Goal: Task Accomplishment & Management: Manage account settings

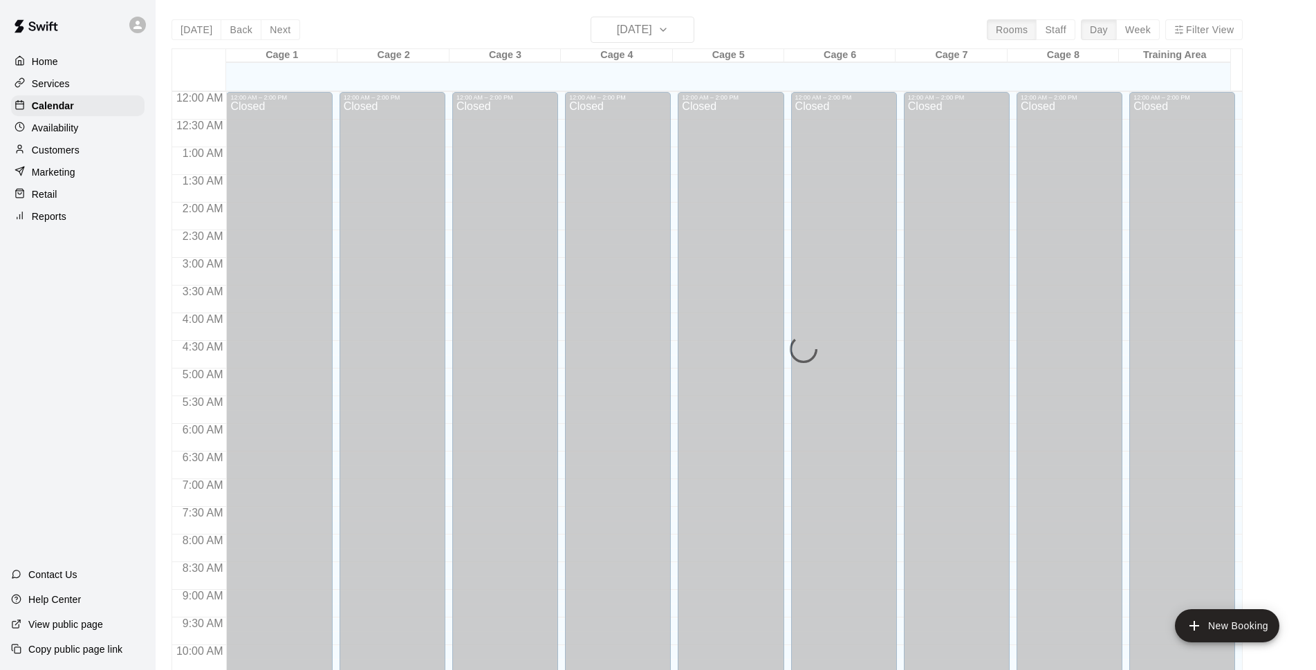
scroll to position [692, 0]
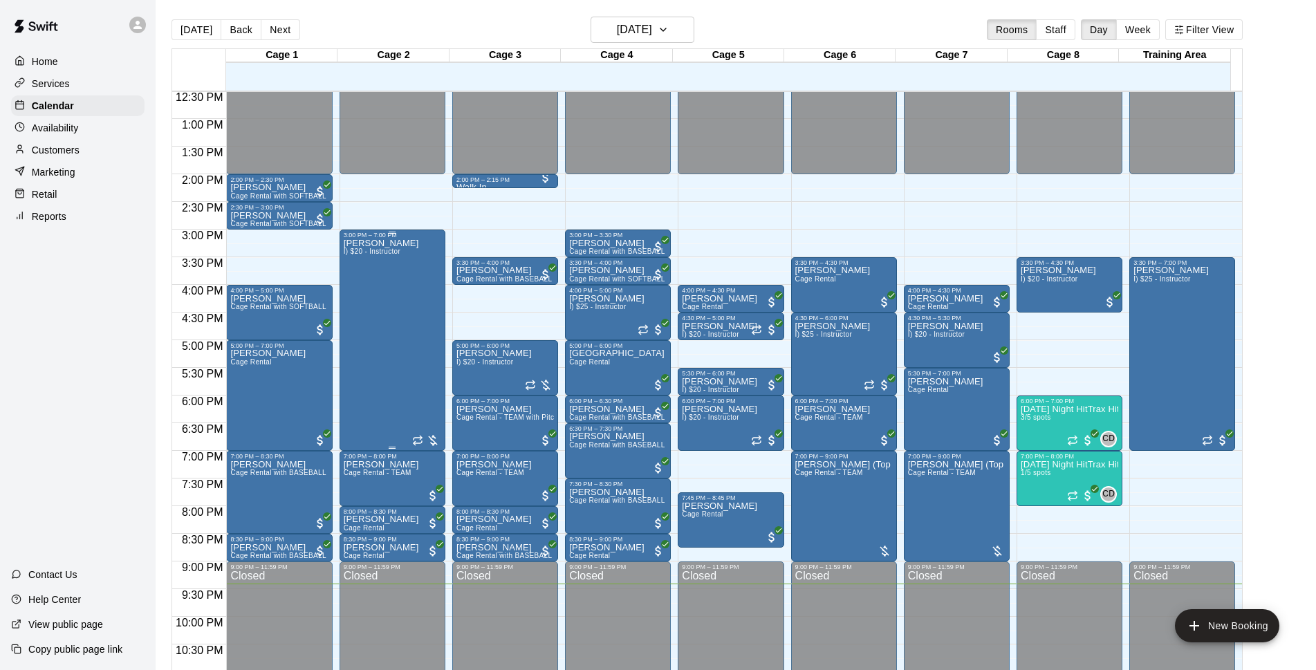
drag, startPoint x: 391, startPoint y: 309, endPoint x: 363, endPoint y: 305, distance: 28.0
click at [363, 305] on div "[PERSON_NAME] I) $20 - Instructor" at bounding box center [381, 574] width 75 height 670
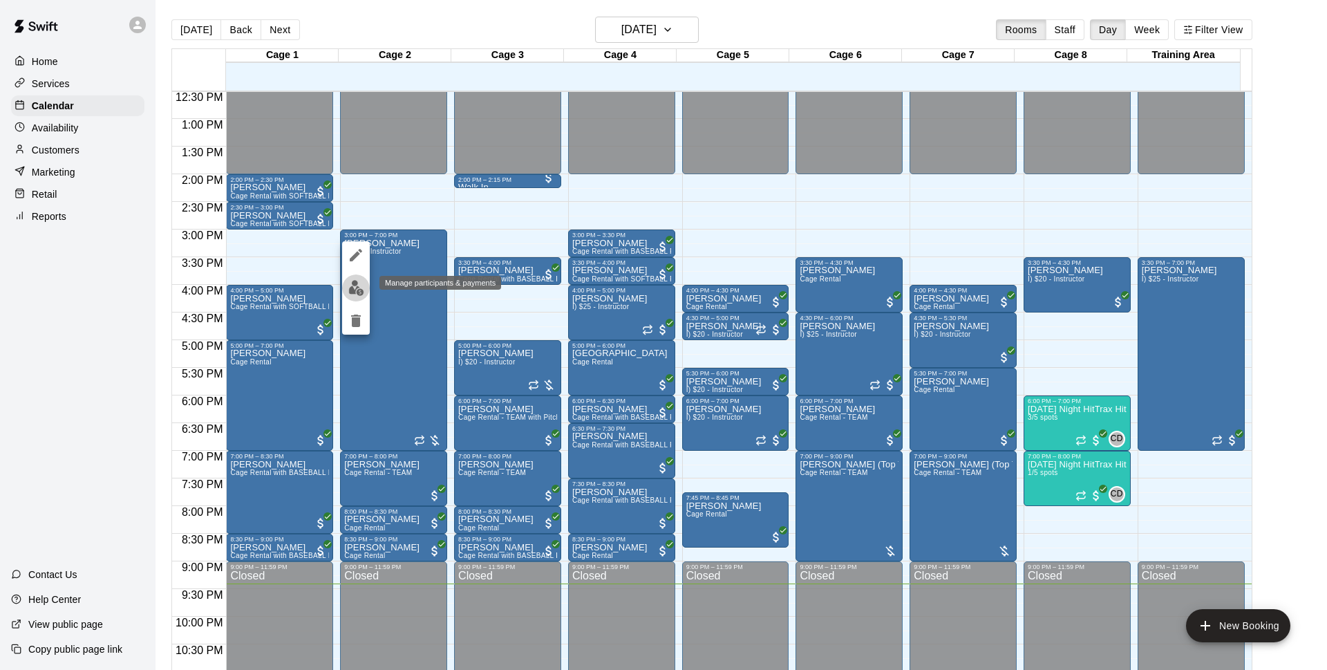
click at [353, 289] on img "edit" at bounding box center [356, 288] width 16 height 16
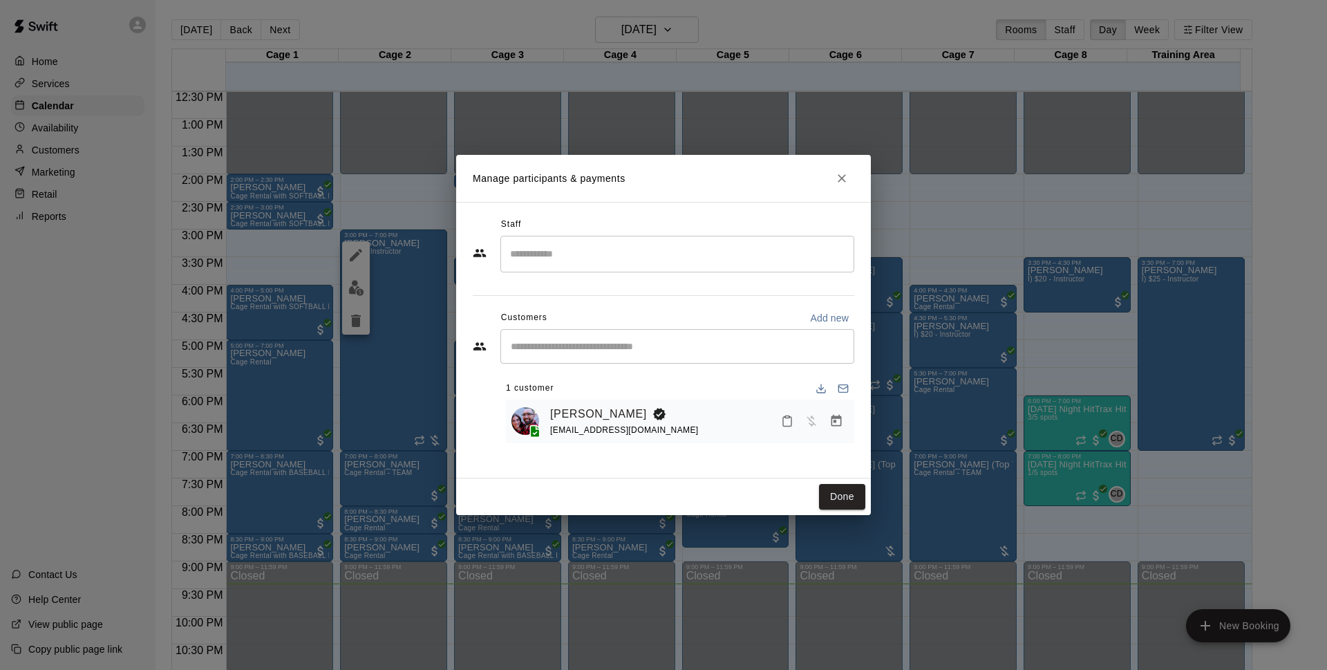
click at [832, 412] on button "Manage bookings & payment" at bounding box center [836, 421] width 25 height 25
click at [837, 422] on icon "Manage bookings & payment" at bounding box center [837, 421] width 14 height 14
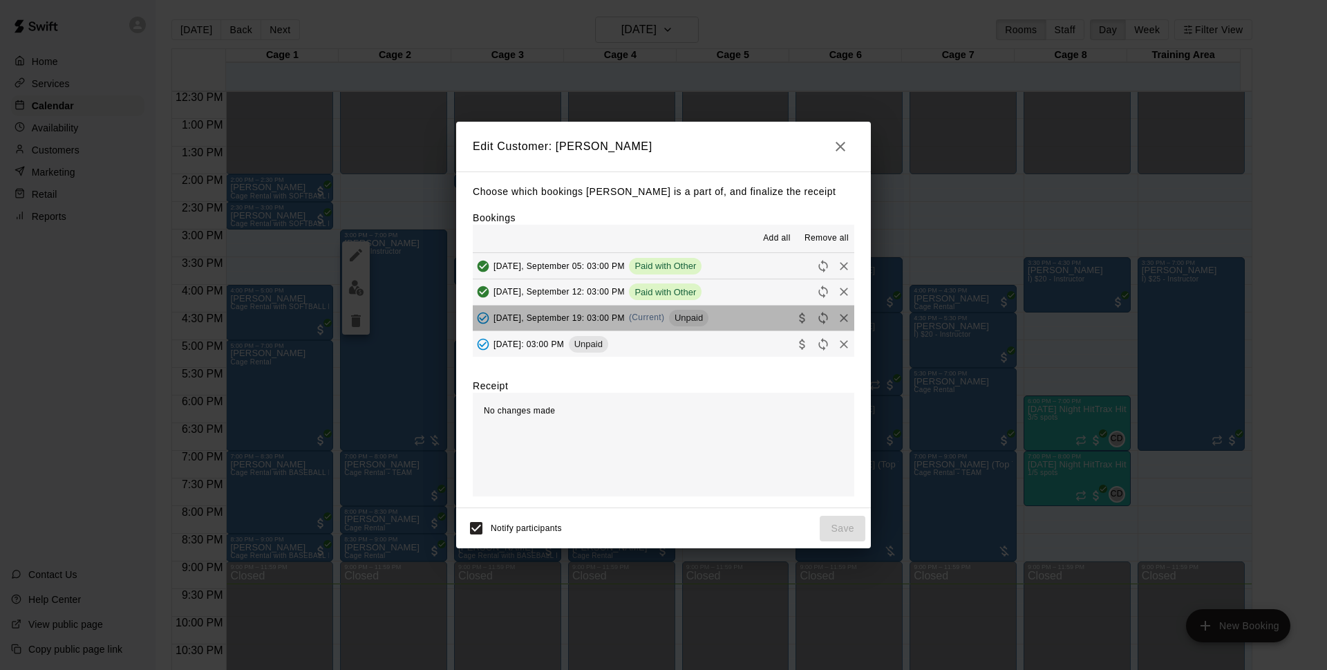
click at [732, 315] on button "[DATE], September 19: 03:00 PM (Current) Unpaid" at bounding box center [664, 319] width 382 height 26
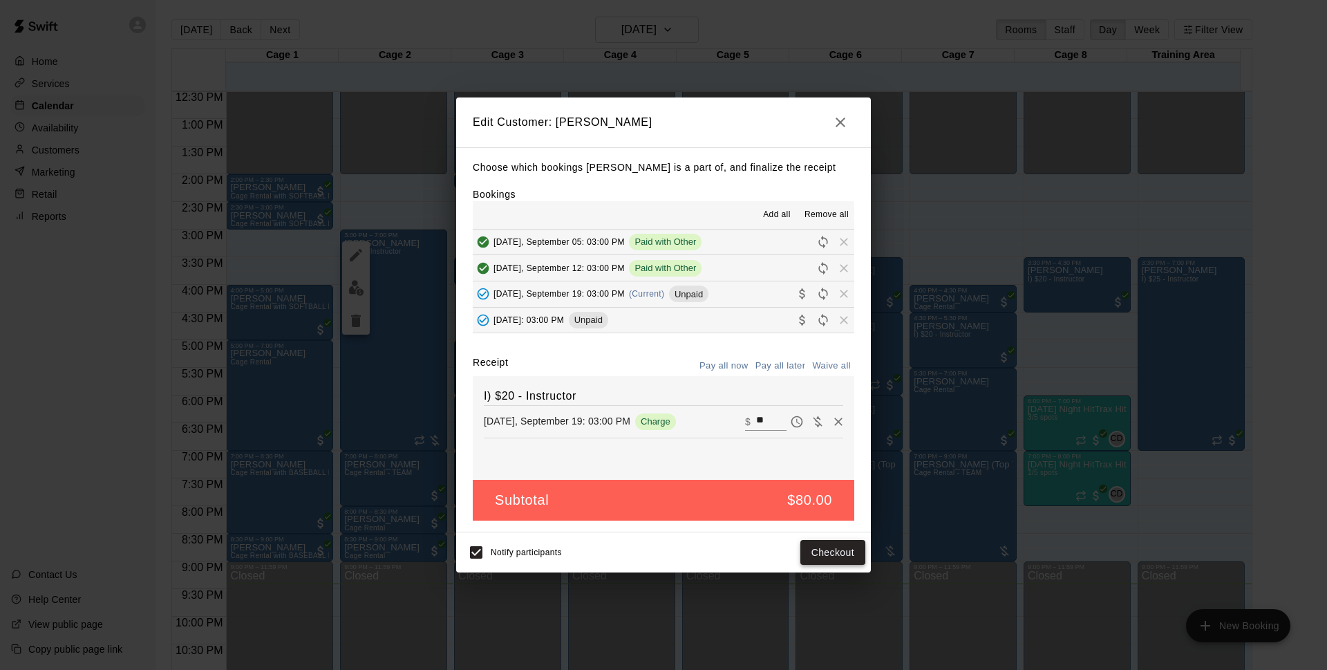
click at [830, 544] on button "Checkout" at bounding box center [833, 553] width 65 height 26
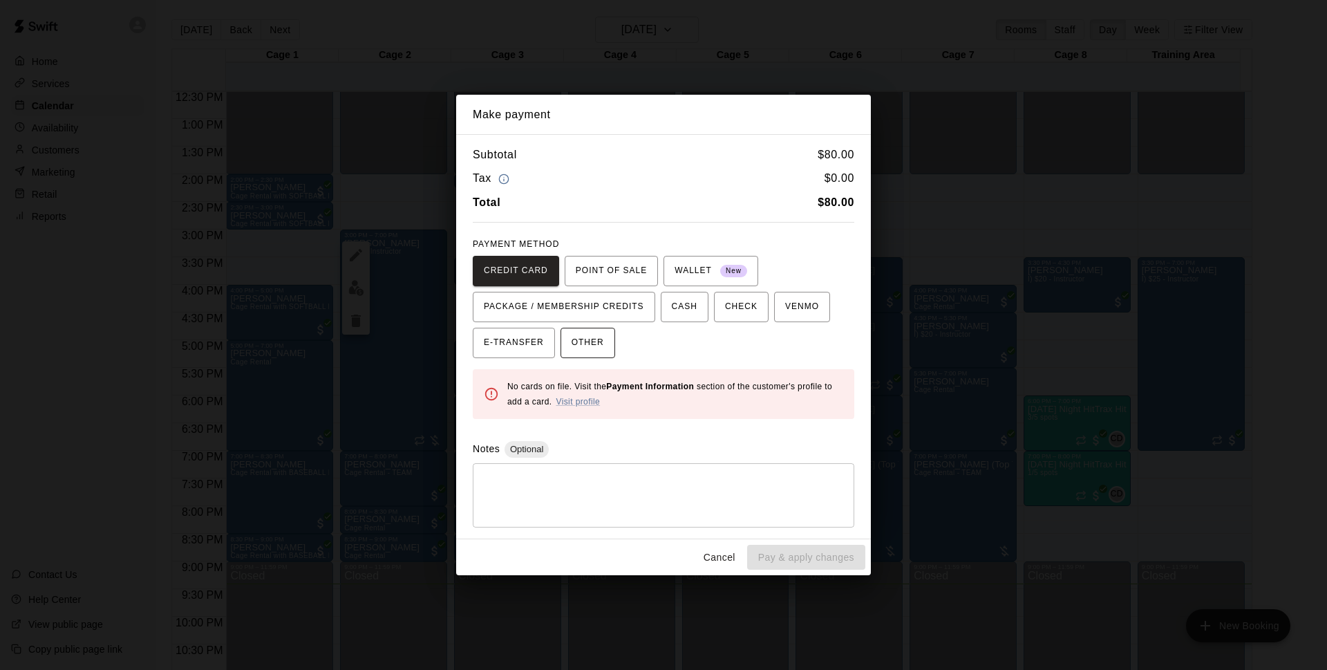
click at [599, 339] on span "OTHER" at bounding box center [588, 343] width 32 height 22
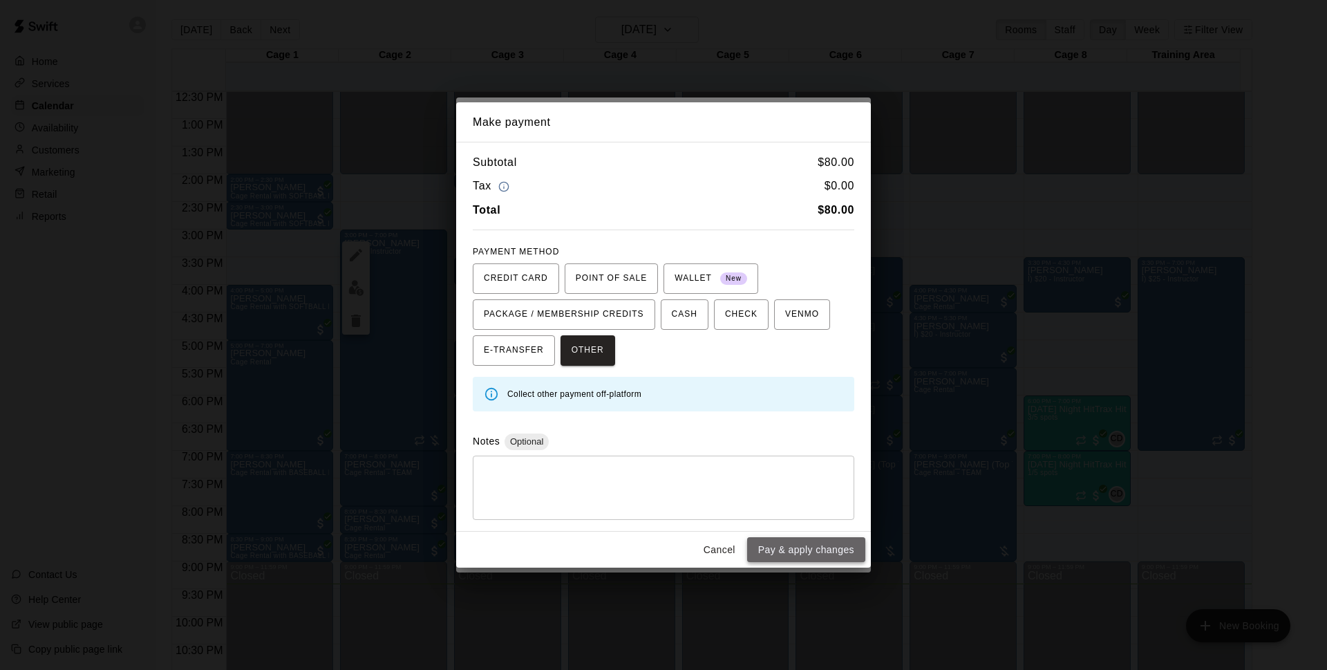
click at [803, 554] on button "Pay & apply changes" at bounding box center [806, 550] width 118 height 26
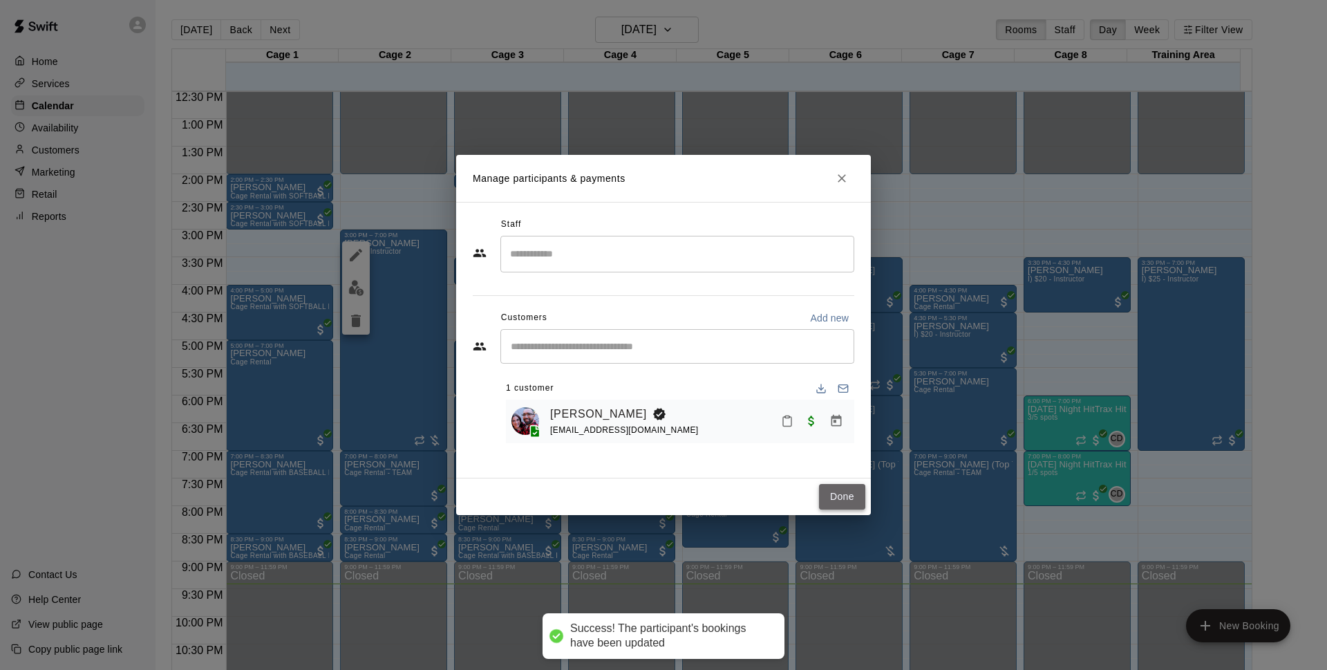
click at [841, 493] on button "Done" at bounding box center [842, 497] width 46 height 26
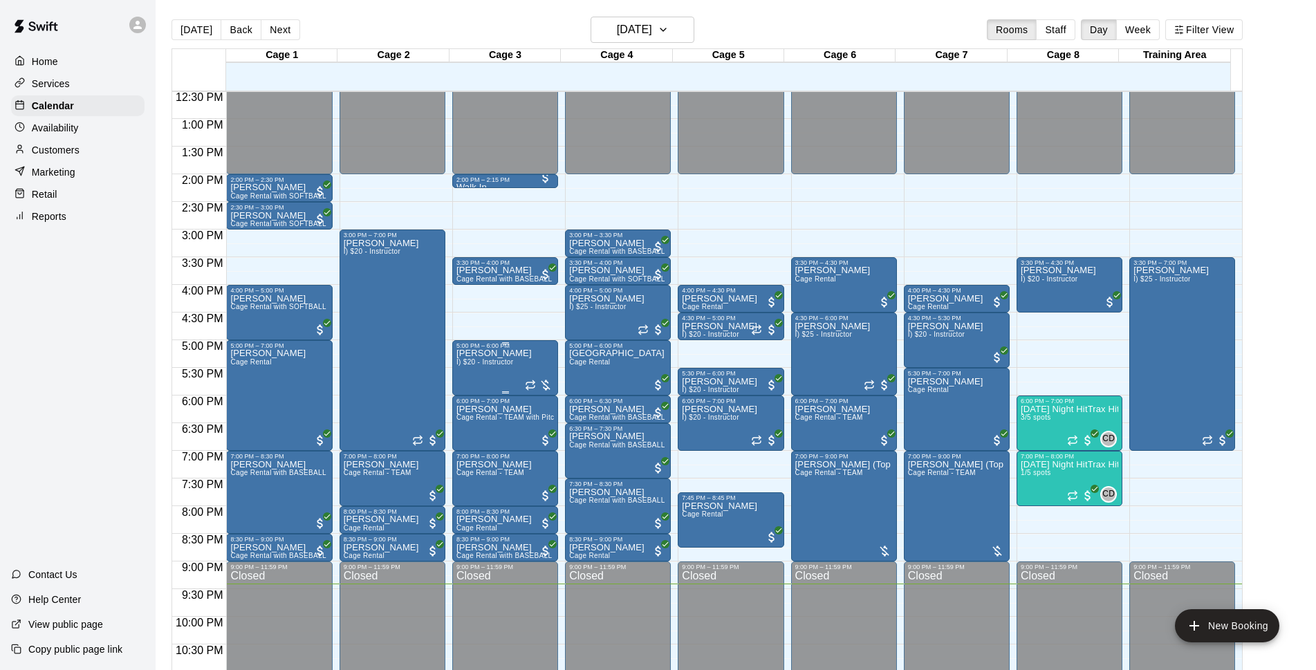
click at [496, 362] on span "I) $20 - Instructor" at bounding box center [484, 362] width 57 height 8
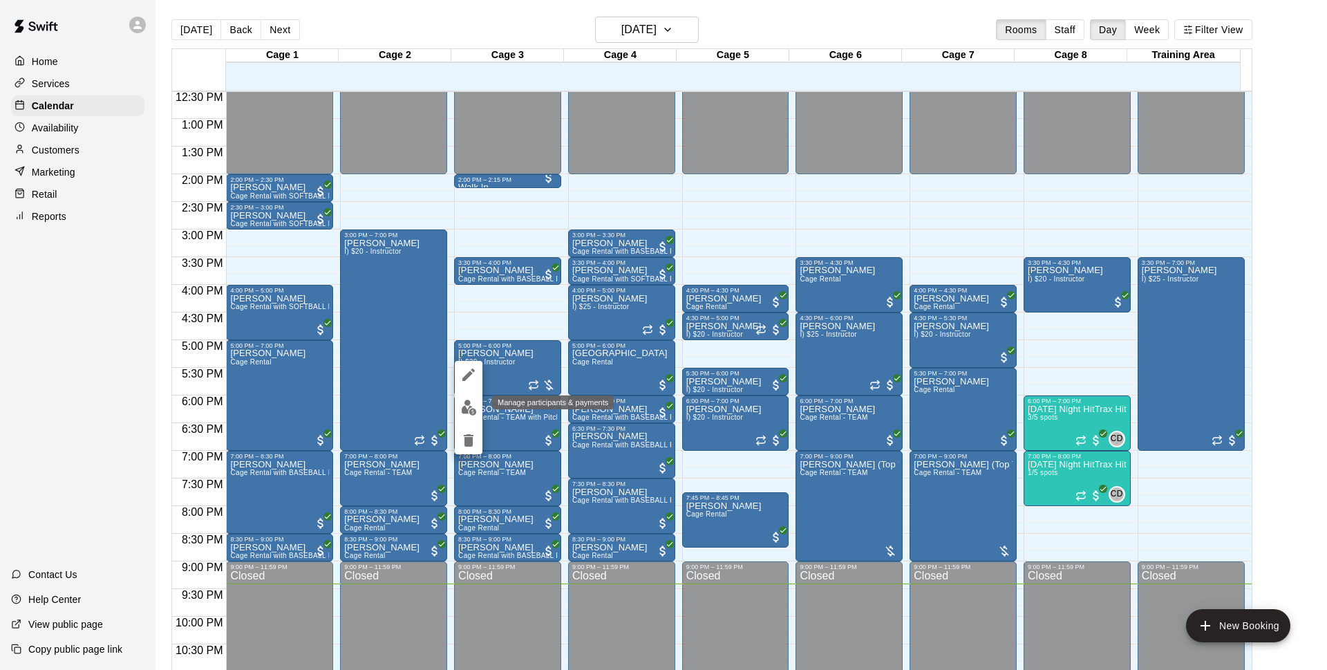
click at [473, 409] on img "edit" at bounding box center [469, 408] width 16 height 16
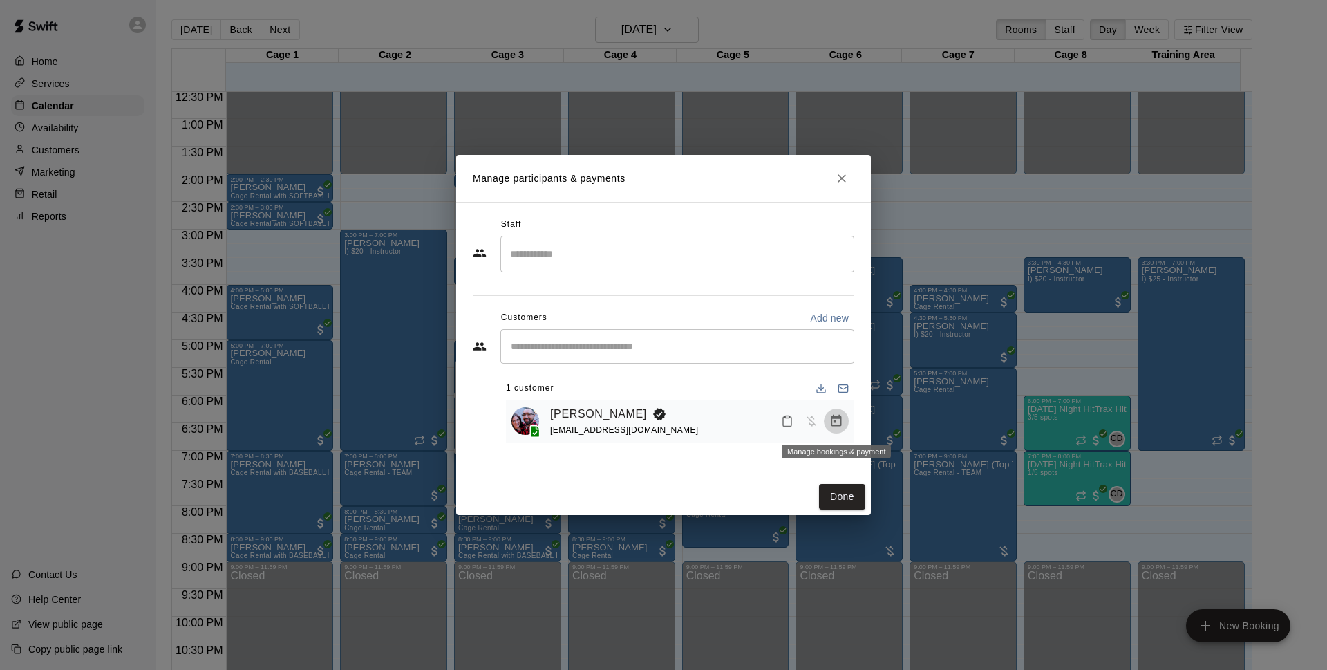
click at [841, 424] on icon "Manage bookings & payment" at bounding box center [837, 421] width 10 height 12
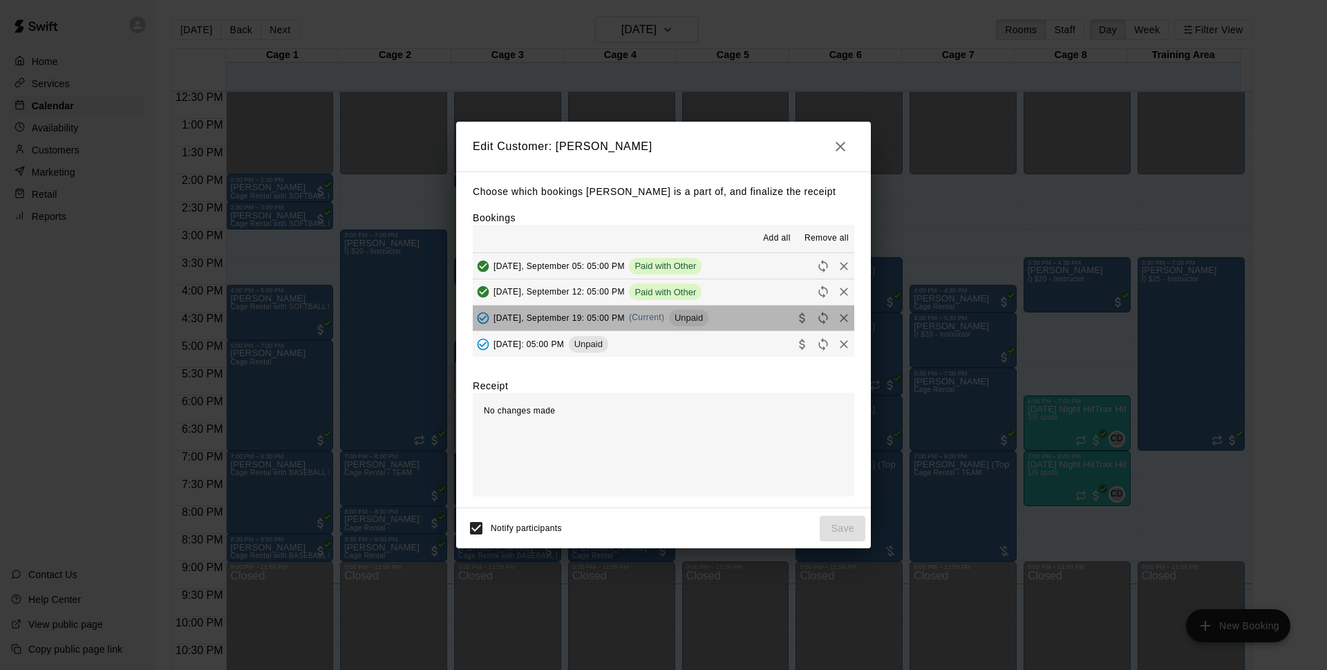
click at [718, 324] on button "[DATE], September 19: 05:00 PM (Current) Unpaid" at bounding box center [664, 319] width 382 height 26
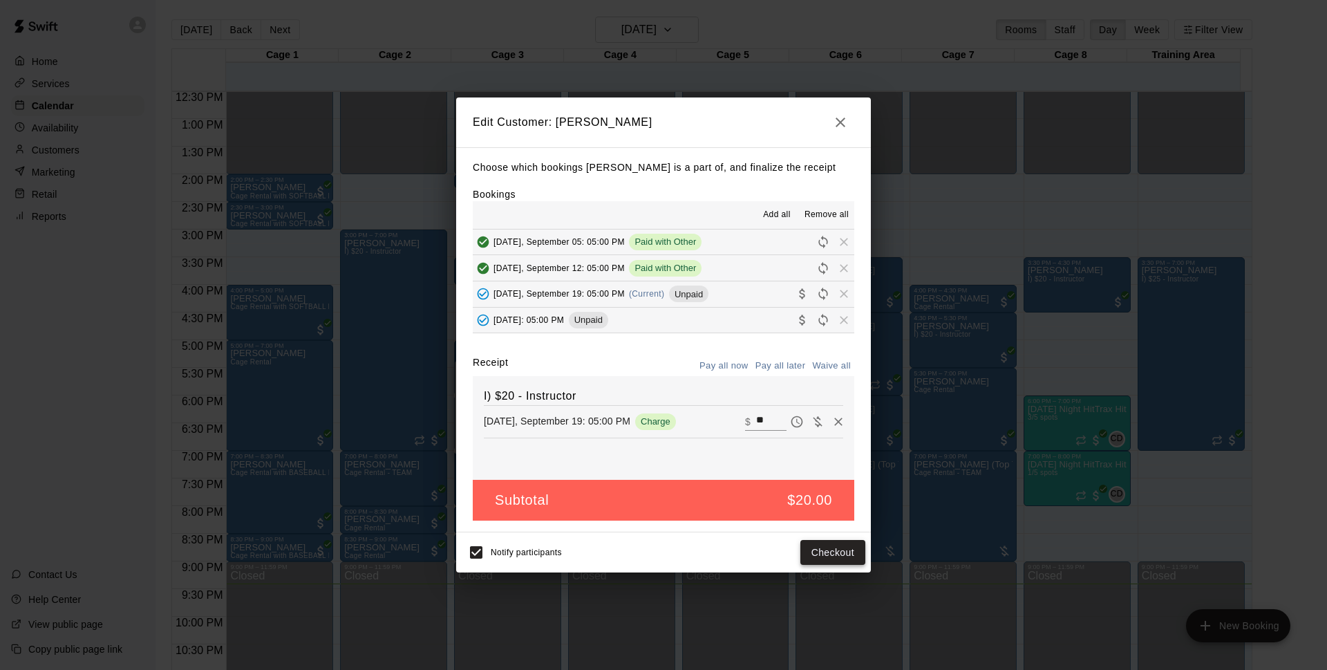
click at [834, 548] on button "Checkout" at bounding box center [833, 553] width 65 height 26
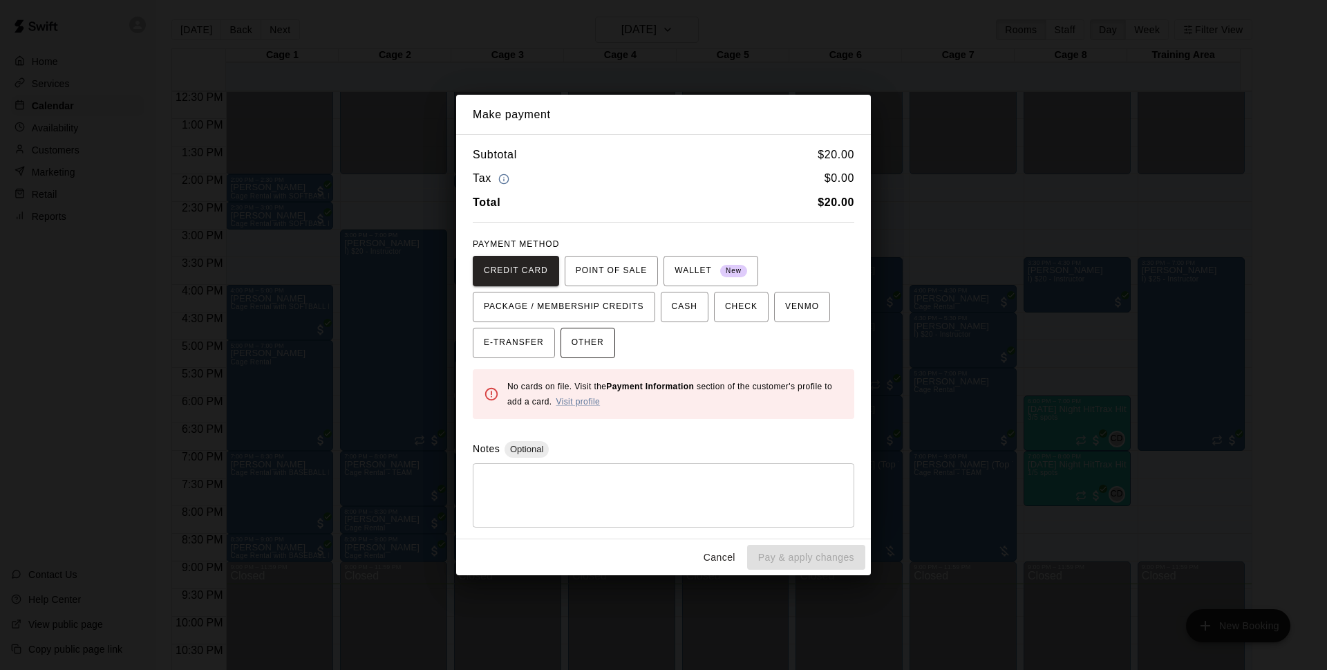
click at [601, 342] on span "OTHER" at bounding box center [588, 343] width 32 height 22
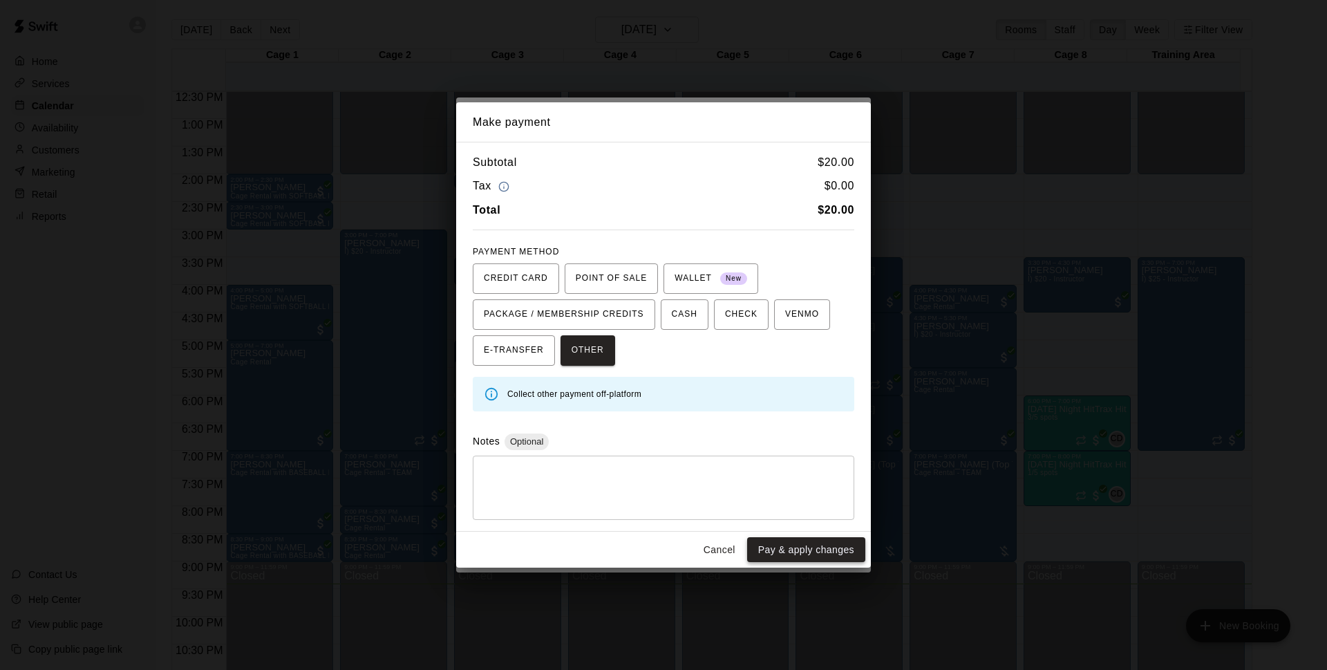
click at [810, 541] on button "Pay & apply changes" at bounding box center [806, 550] width 118 height 26
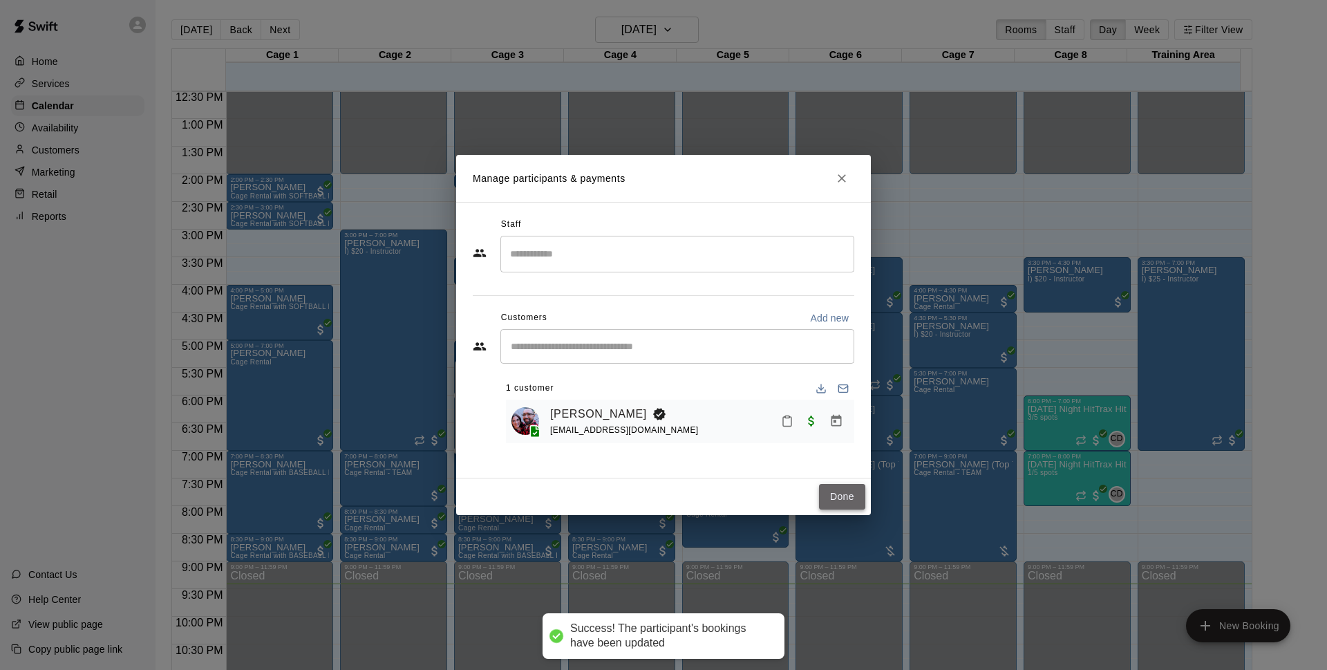
click at [821, 495] on button "Done" at bounding box center [842, 497] width 46 height 26
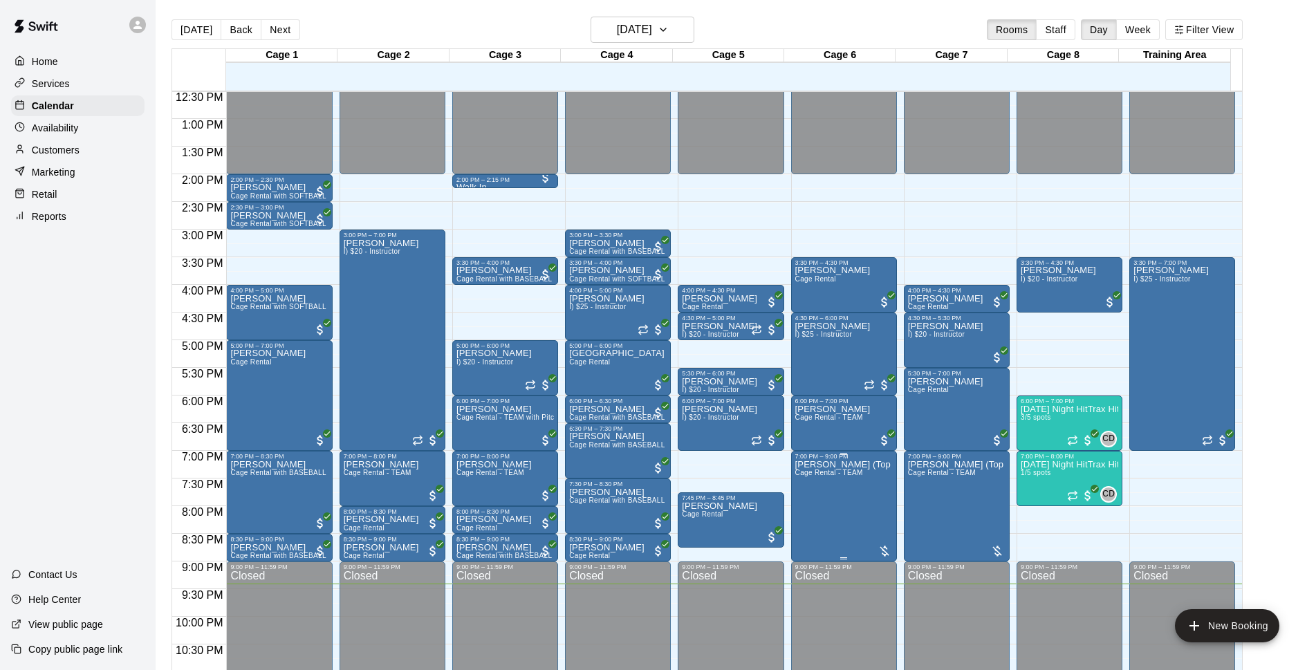
click at [875, 465] on p "[PERSON_NAME] (Top Tier Baseball)" at bounding box center [843, 465] width 97 height 0
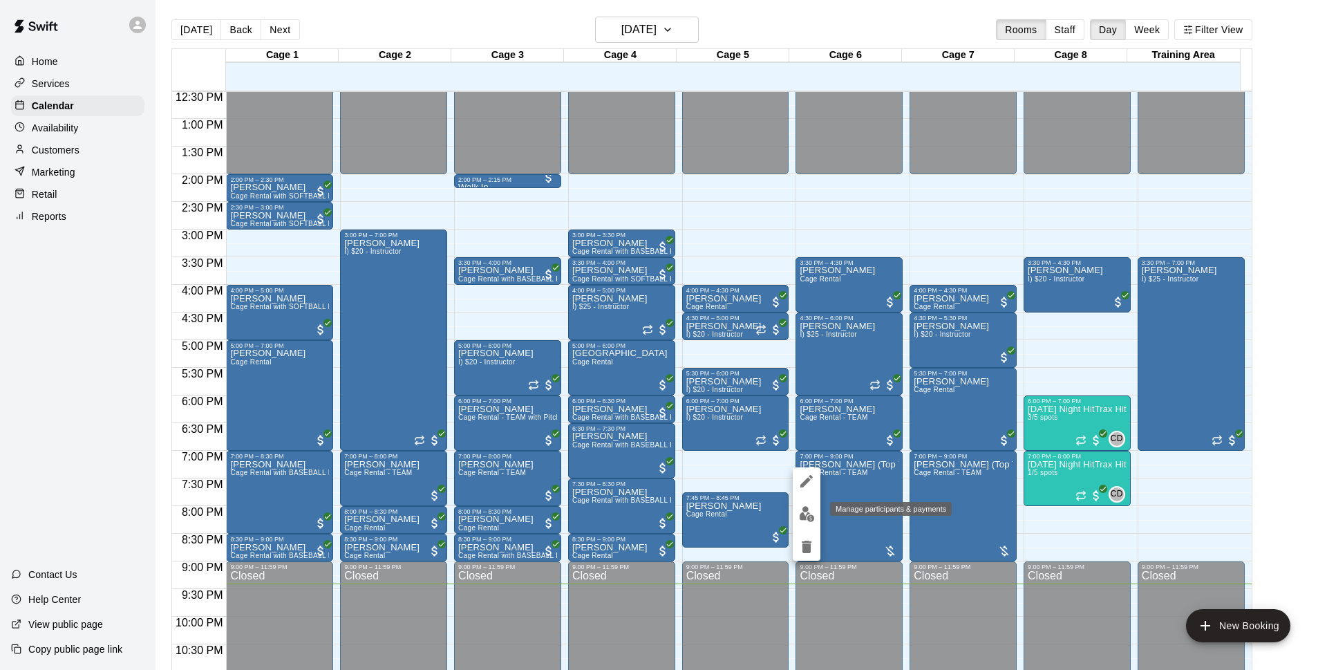
click at [809, 520] on img "edit" at bounding box center [807, 514] width 16 height 16
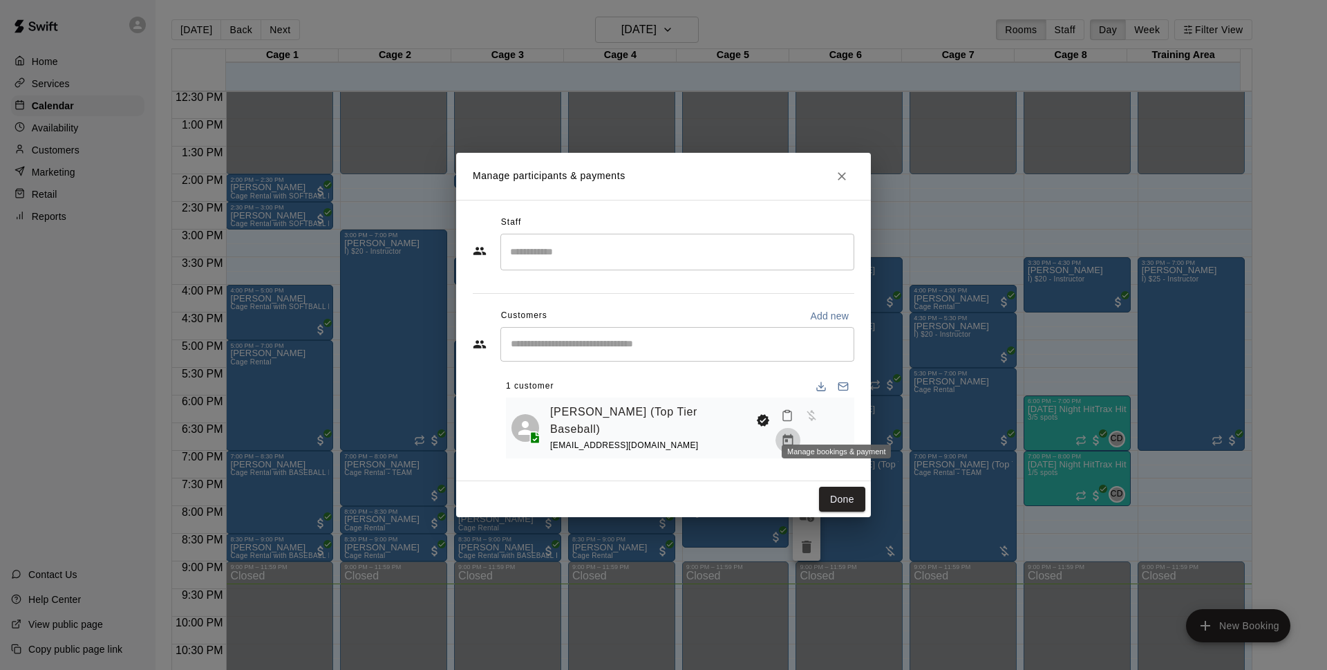
click at [801, 428] on button "Manage bookings & payment" at bounding box center [788, 440] width 25 height 25
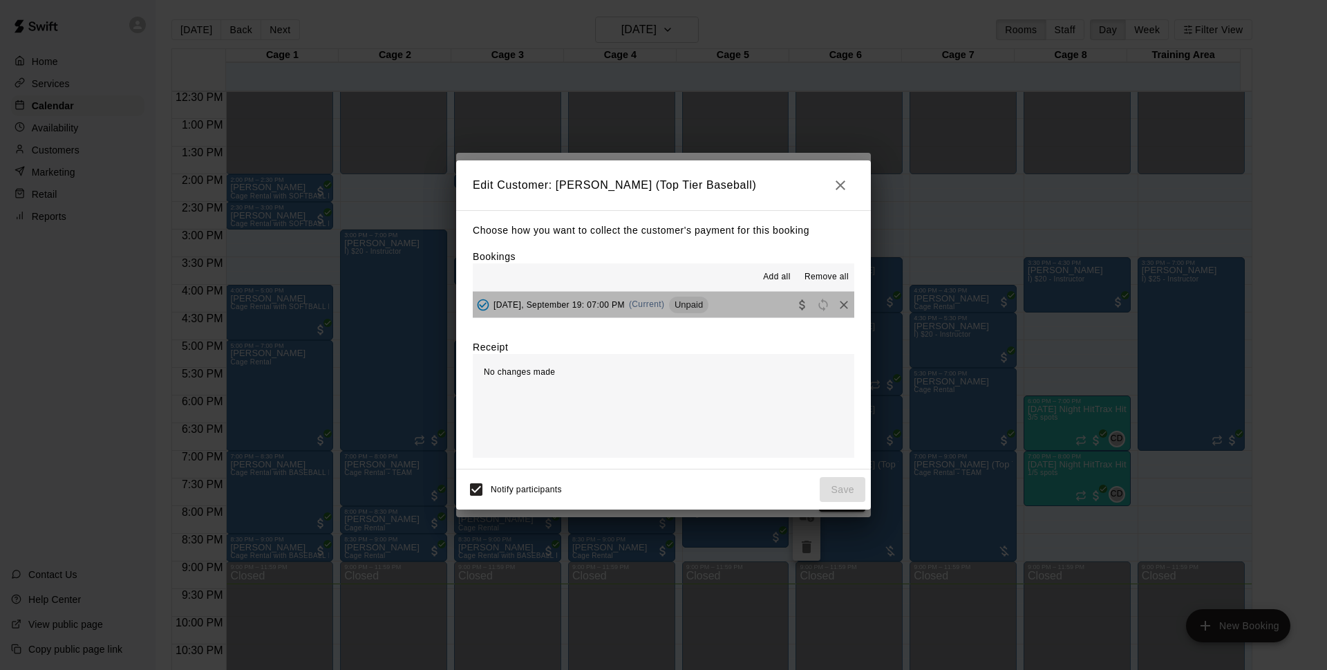
click at [696, 303] on span "Unpaid" at bounding box center [688, 304] width 39 height 10
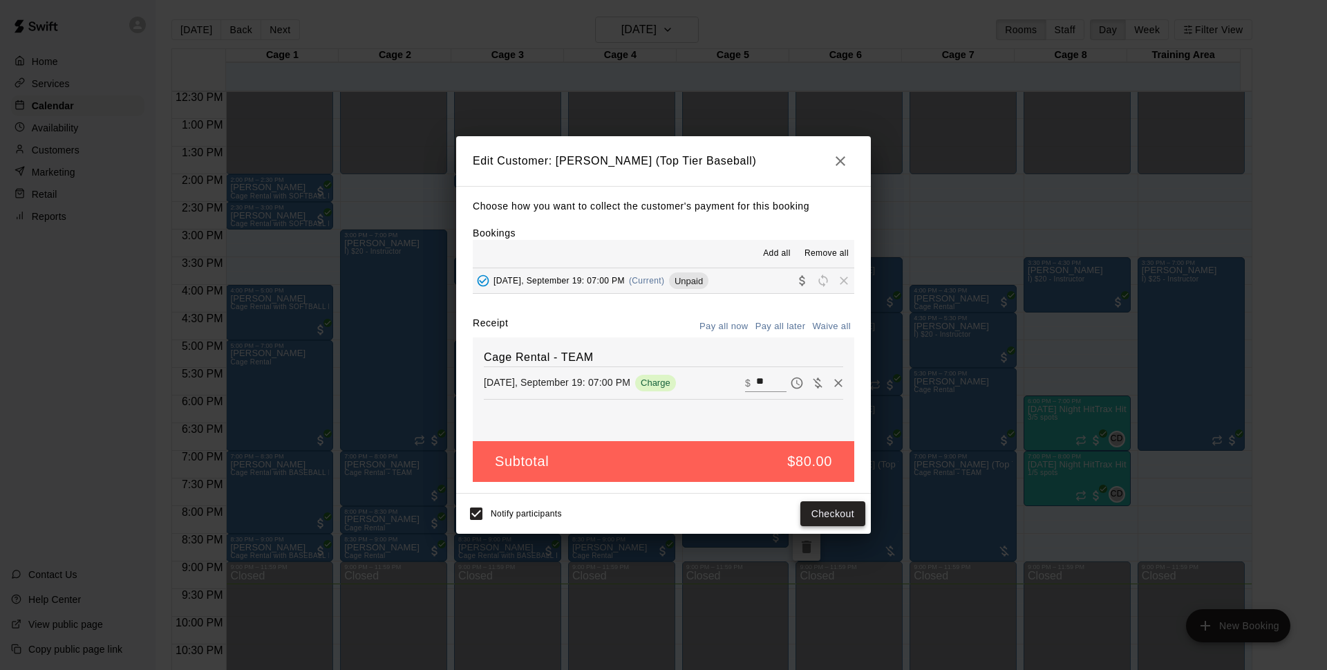
click at [847, 515] on button "Checkout" at bounding box center [833, 514] width 65 height 26
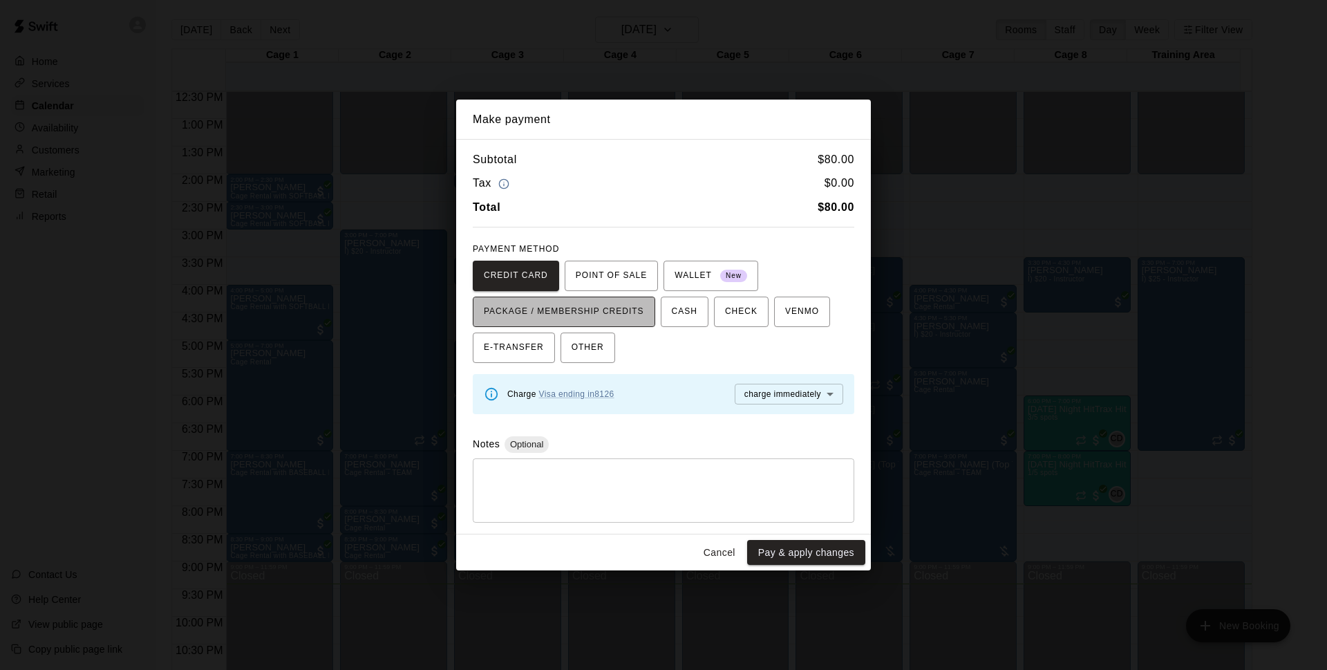
click at [617, 317] on span "PACKAGE / MEMBERSHIP CREDITS" at bounding box center [564, 312] width 160 height 22
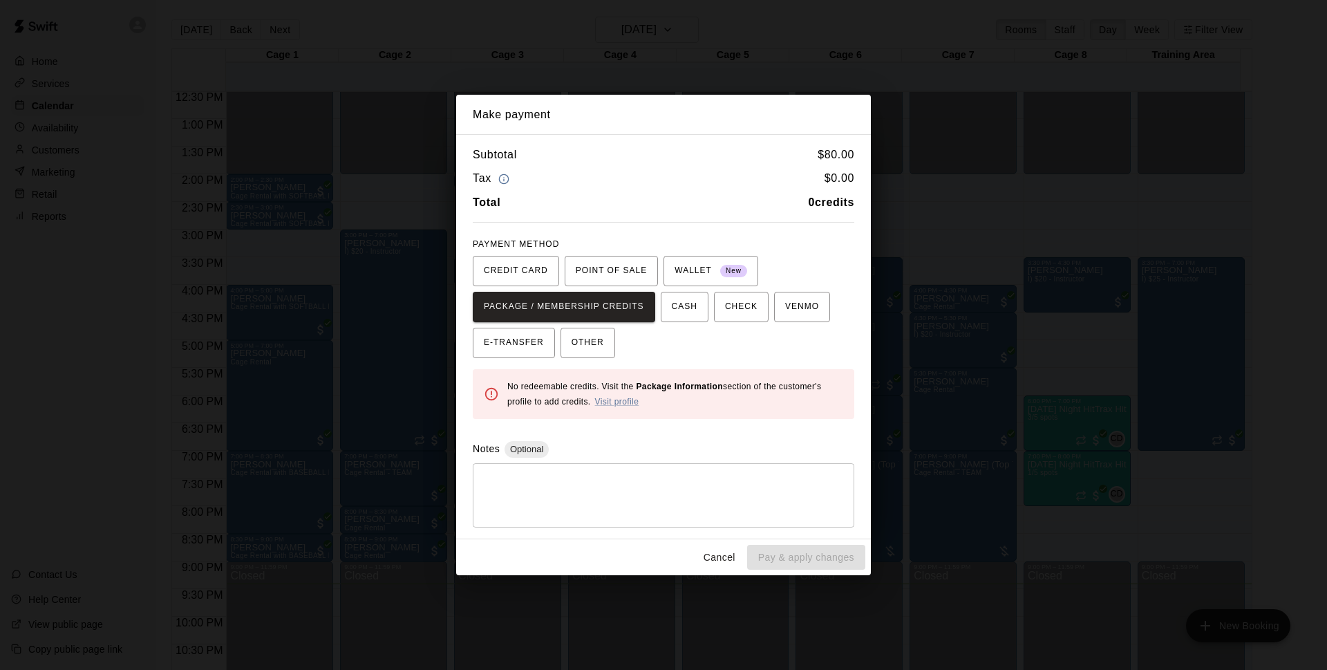
click at [723, 544] on div "Cancel Pay & apply changes" at bounding box center [663, 557] width 415 height 37
click at [727, 555] on button "Cancel" at bounding box center [720, 558] width 44 height 26
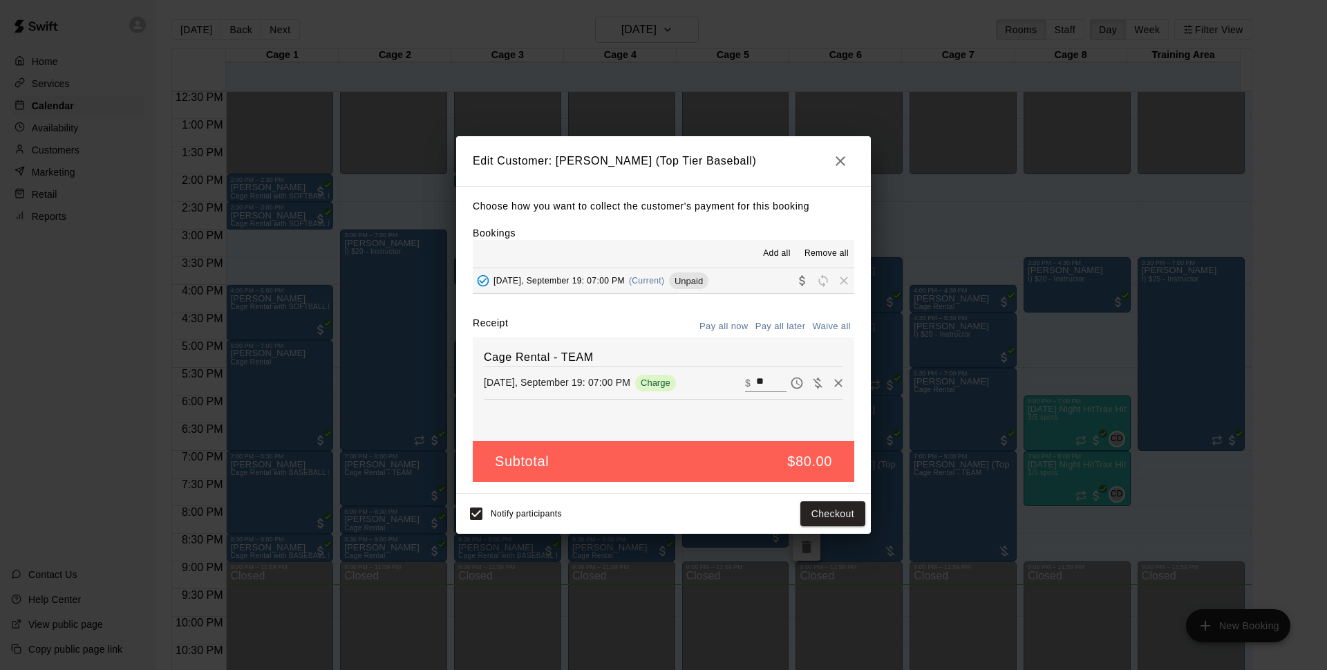
click at [834, 162] on icon "button" at bounding box center [840, 161] width 17 height 17
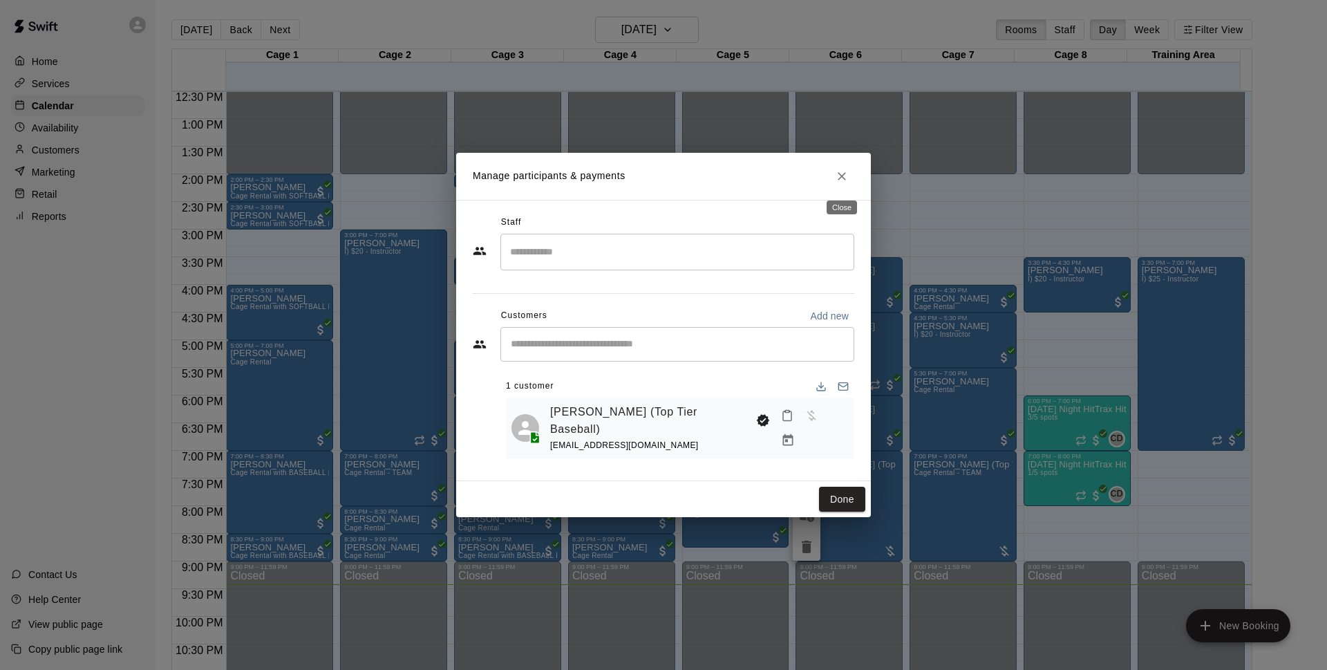
click at [843, 186] on button "Close" at bounding box center [842, 176] width 25 height 25
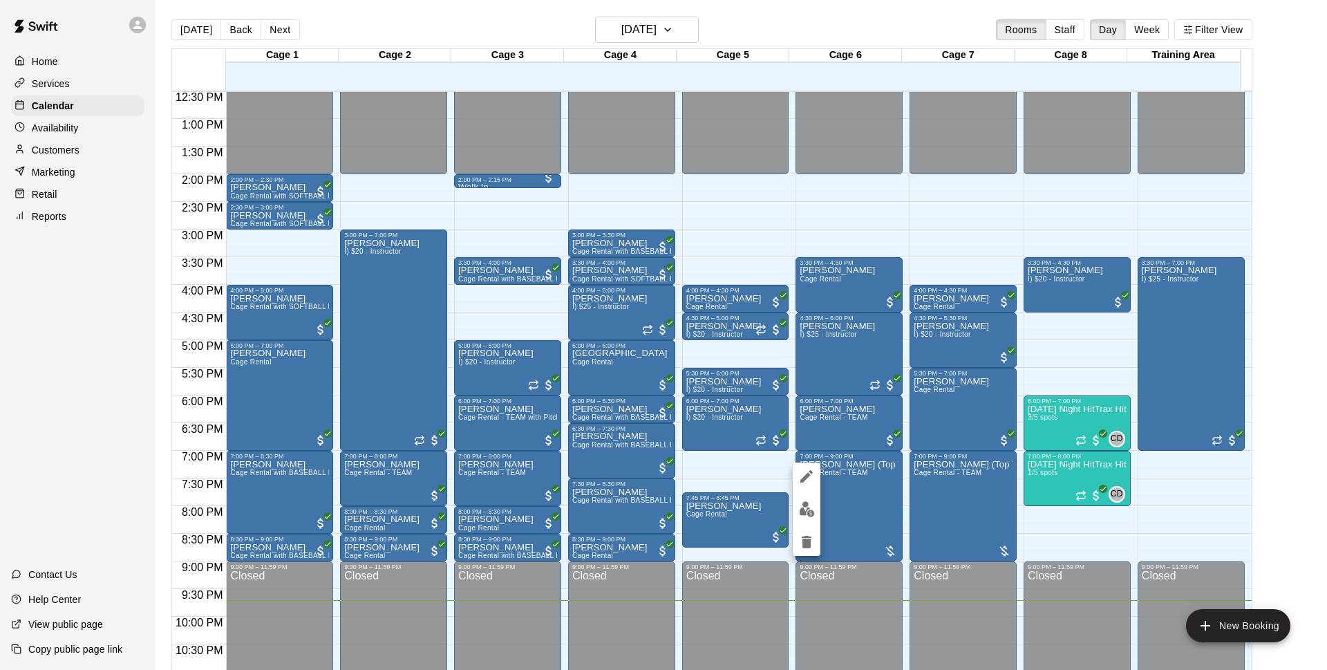
click at [804, 509] on img "edit" at bounding box center [807, 509] width 16 height 16
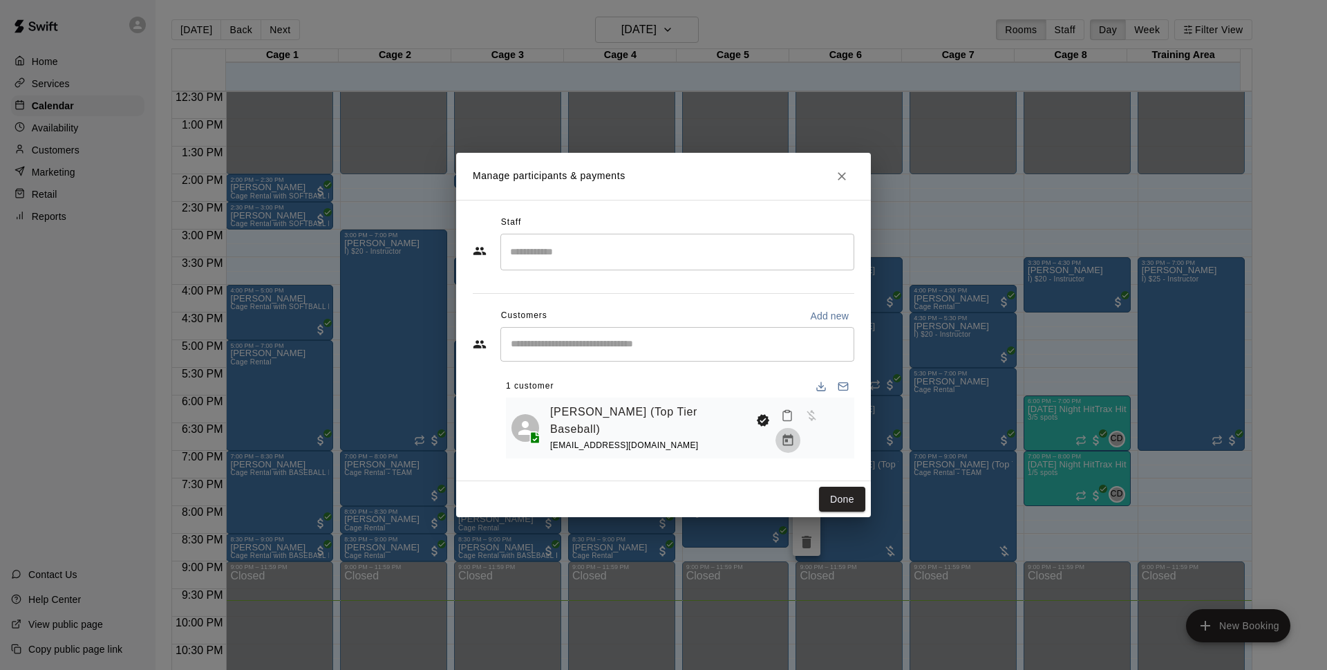
click at [801, 429] on button "Manage bookings & payment" at bounding box center [788, 440] width 25 height 25
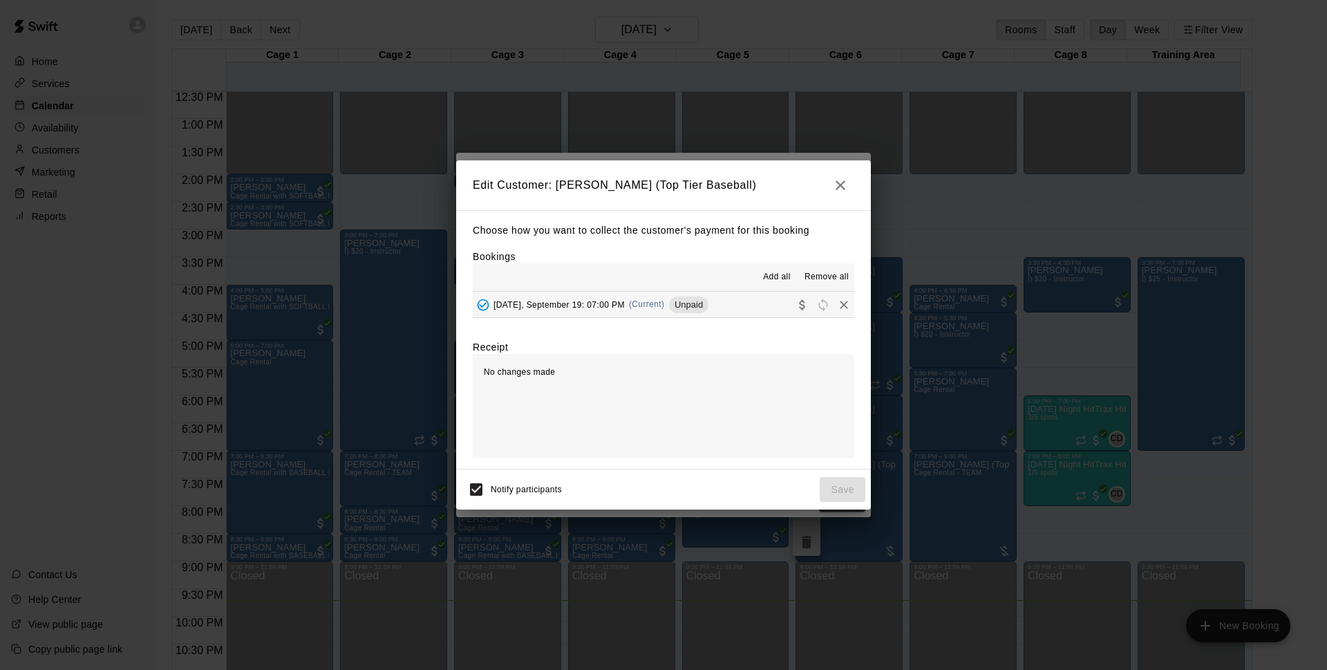
click at [727, 308] on button "[DATE], September 19: 07:00 PM (Current) Unpaid" at bounding box center [664, 305] width 382 height 26
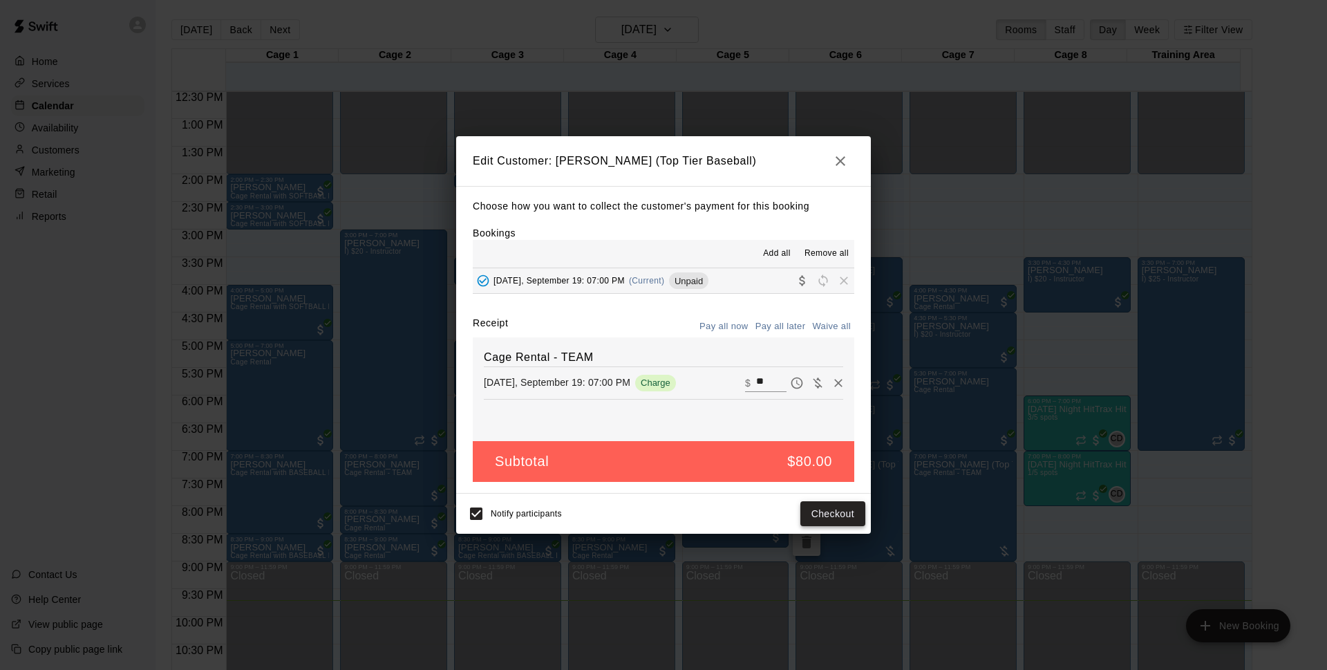
click at [816, 512] on button "Checkout" at bounding box center [833, 514] width 65 height 26
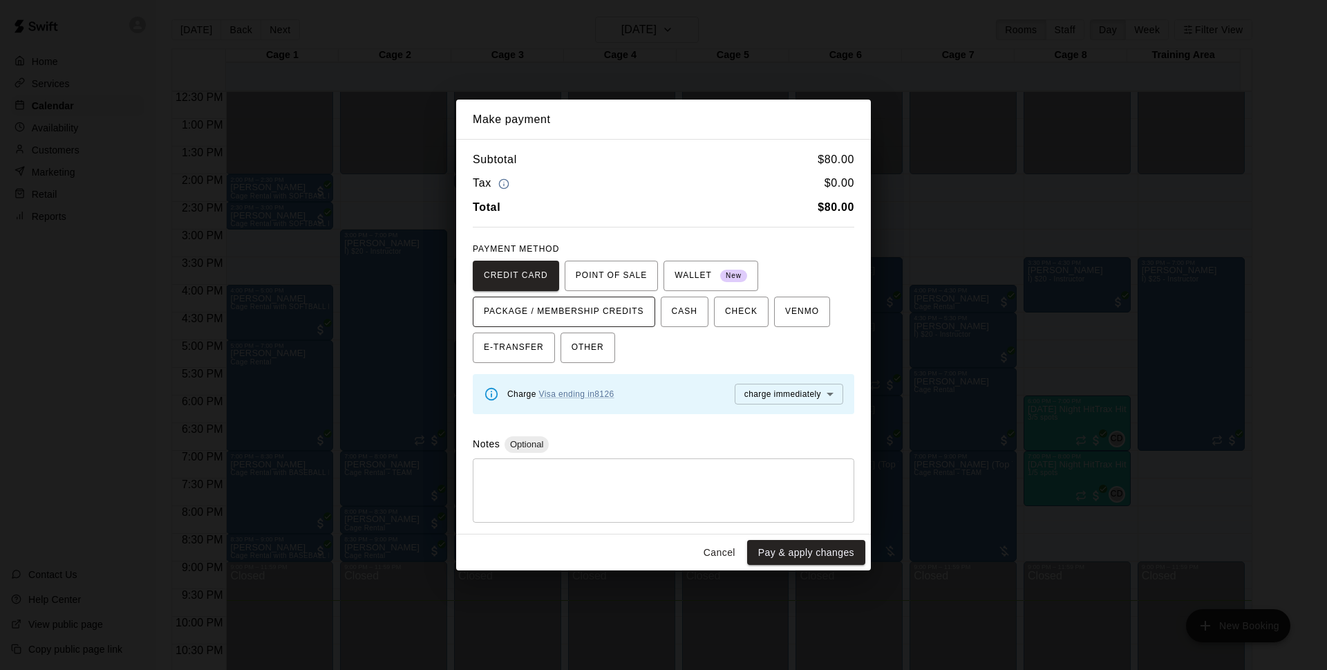
click at [575, 308] on span "PACKAGE / MEMBERSHIP CREDITS" at bounding box center [564, 312] width 160 height 22
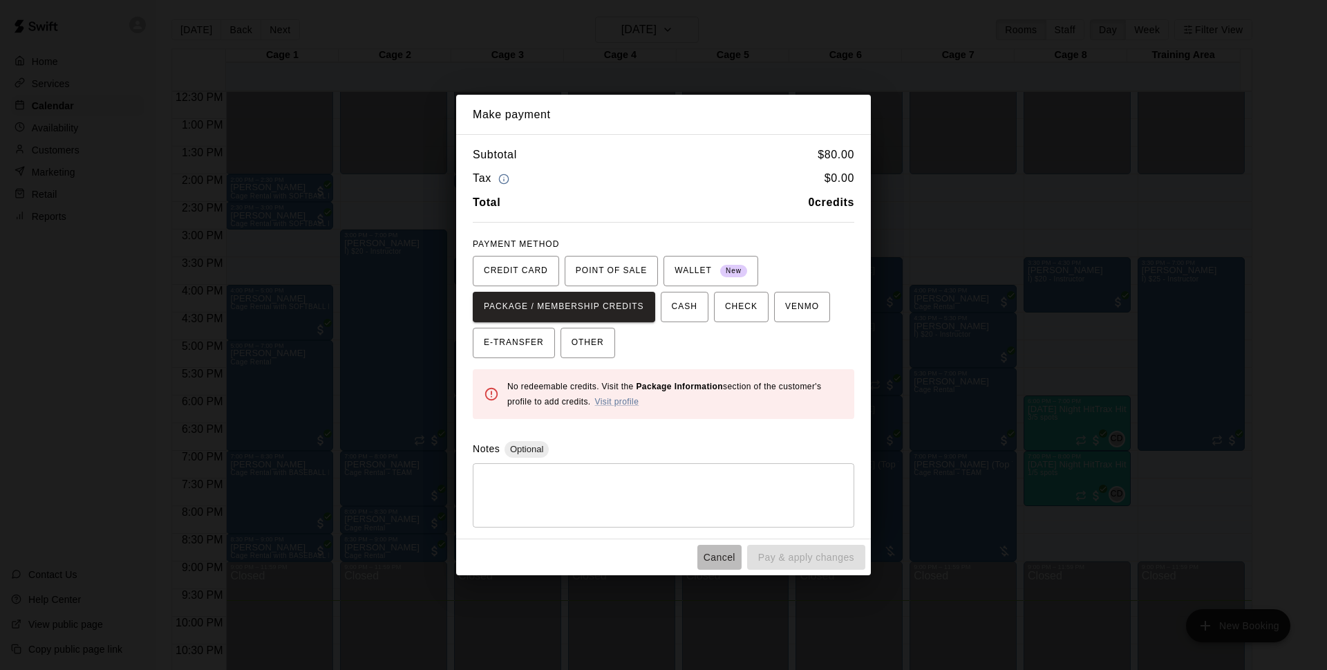
click at [718, 557] on button "Cancel" at bounding box center [720, 558] width 44 height 26
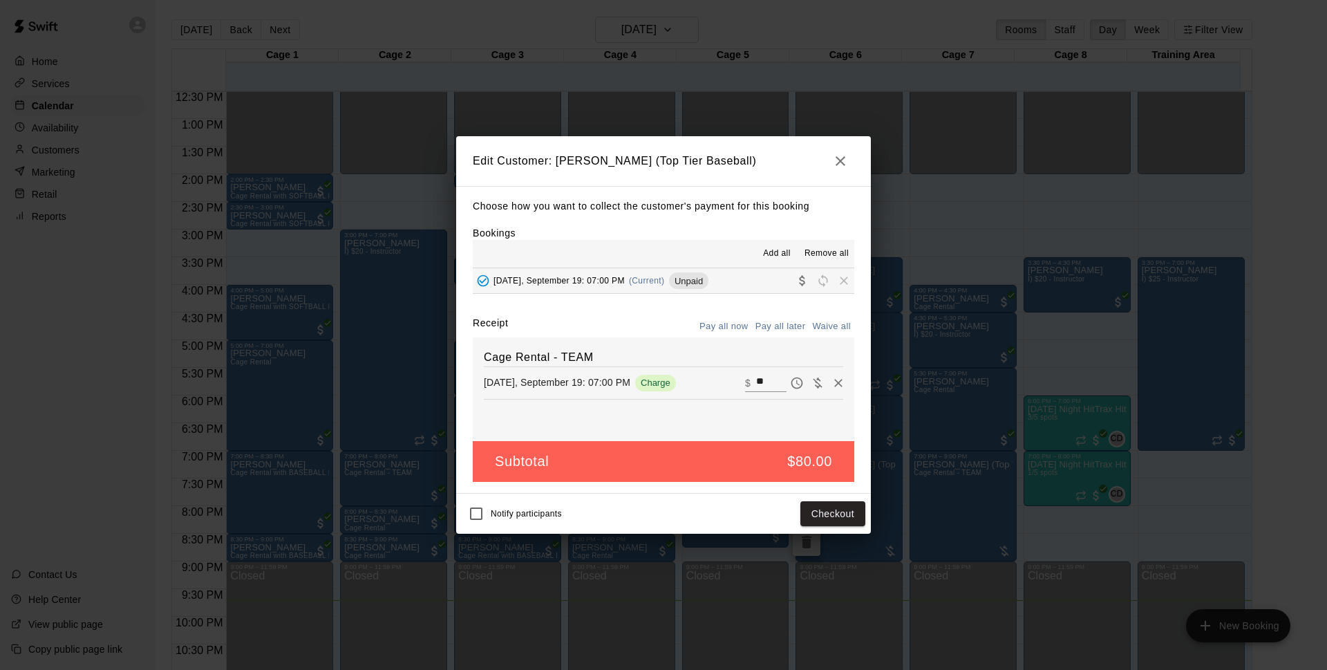
click at [841, 153] on icon "button" at bounding box center [840, 161] width 17 height 17
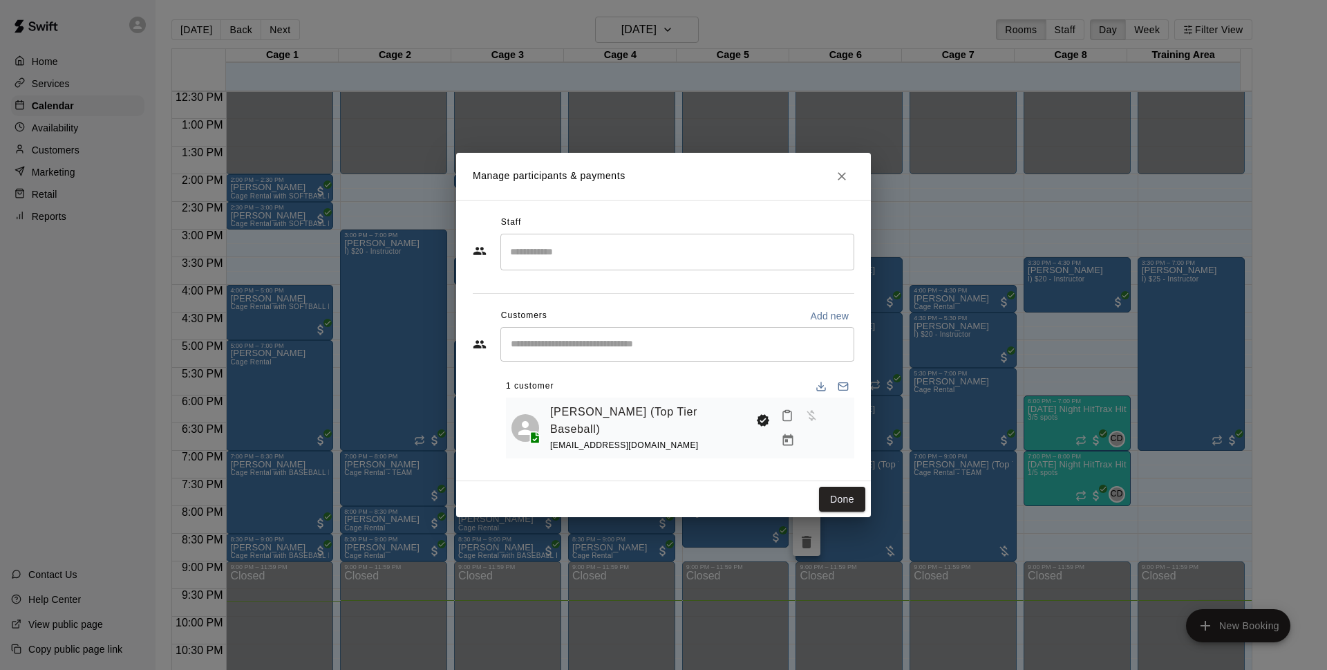
drag, startPoint x: 835, startPoint y: 157, endPoint x: 839, endPoint y: 171, distance: 14.9
click at [835, 158] on h2 "Manage participants & payments" at bounding box center [663, 176] width 415 height 47
click at [839, 176] on icon "Close" at bounding box center [842, 176] width 8 height 8
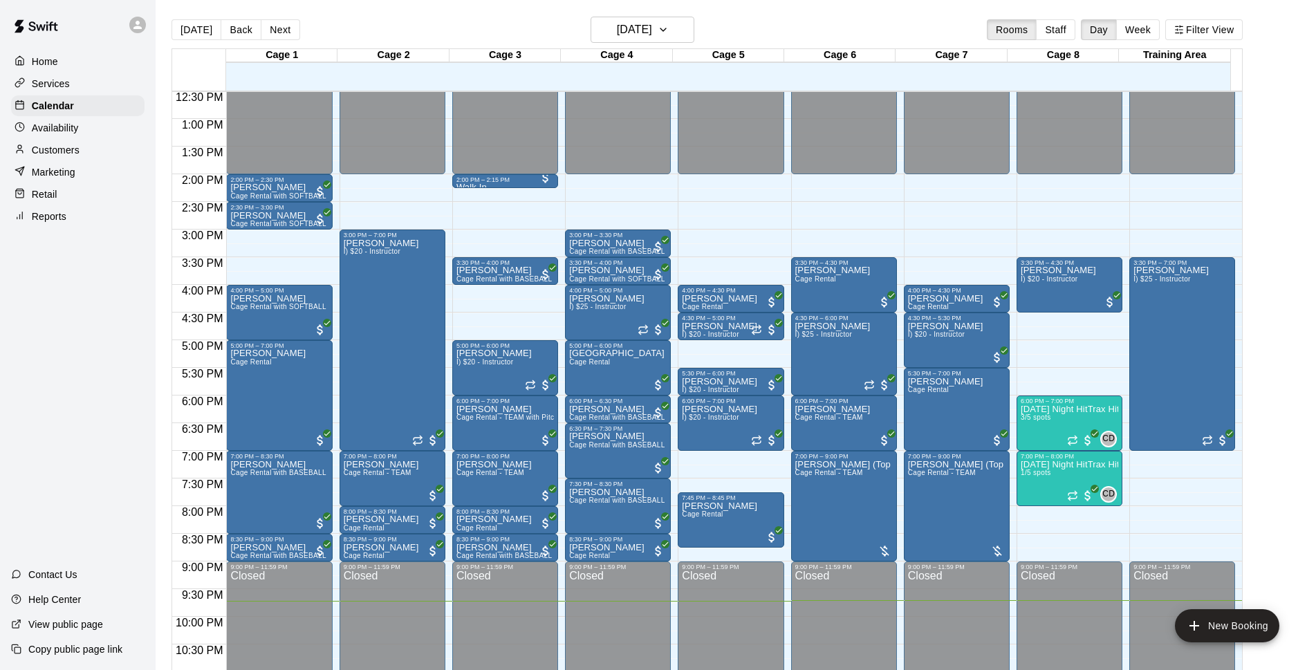
click at [101, 145] on div "Customers" at bounding box center [77, 150] width 133 height 21
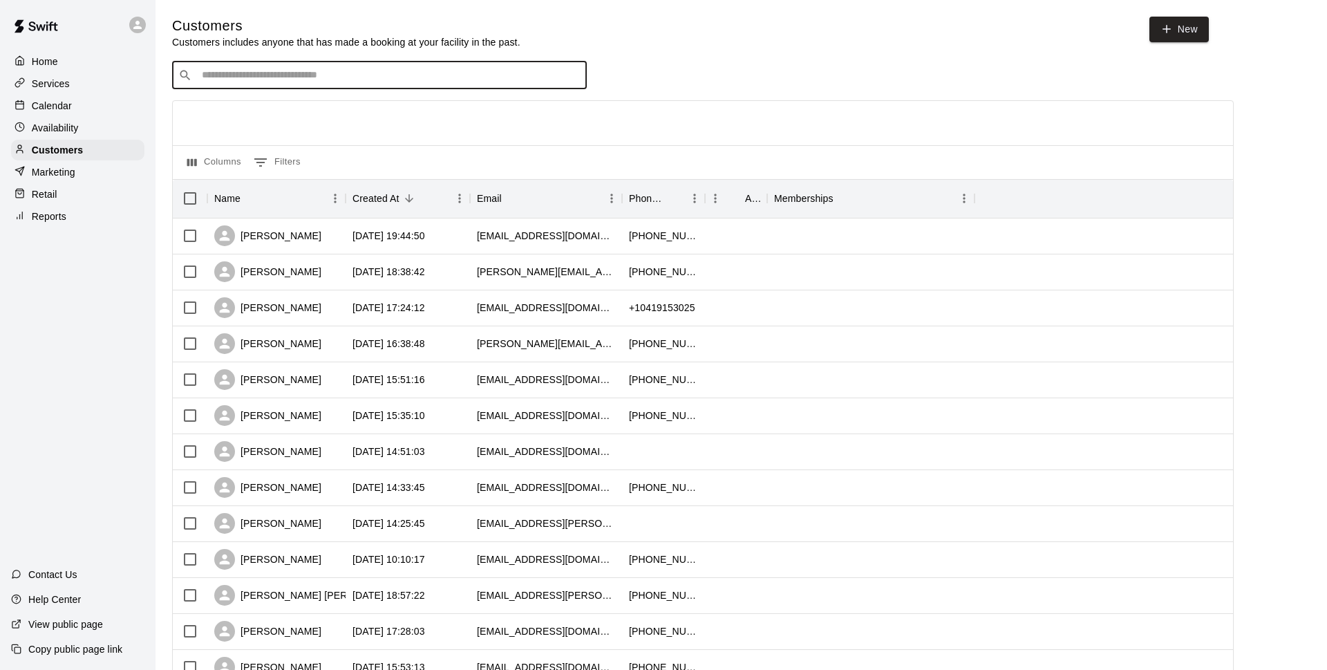
click at [253, 82] on input "Search customers by name or email" at bounding box center [389, 75] width 383 height 14
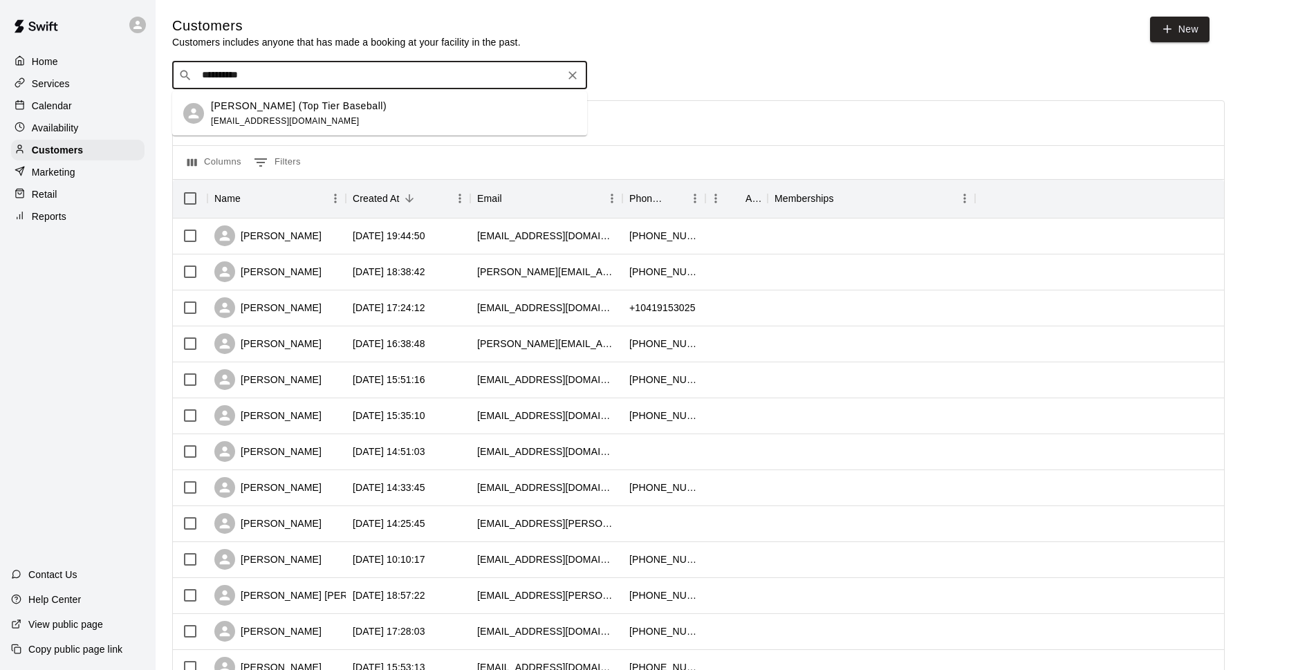
type input "**********"
click at [455, 115] on div "[PERSON_NAME] (Top Tier Baseball) [EMAIL_ADDRESS][DOMAIN_NAME]" at bounding box center [393, 114] width 365 height 30
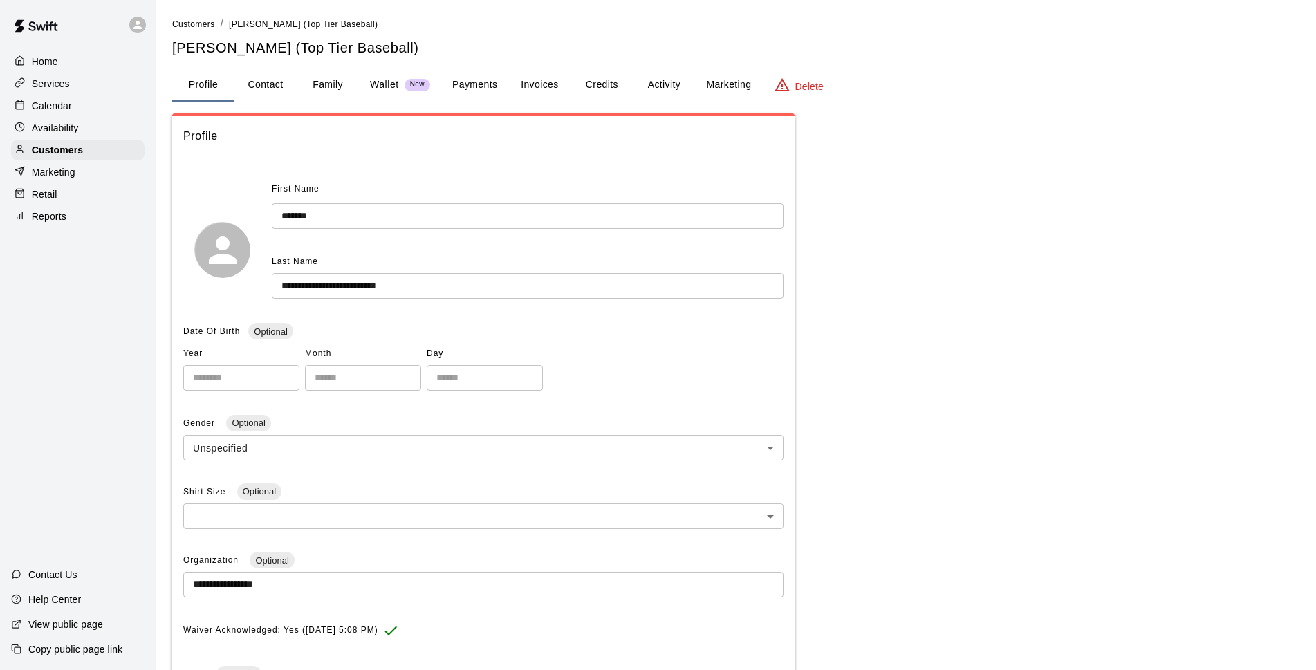
click at [642, 93] on button "Activity" at bounding box center [664, 84] width 62 height 33
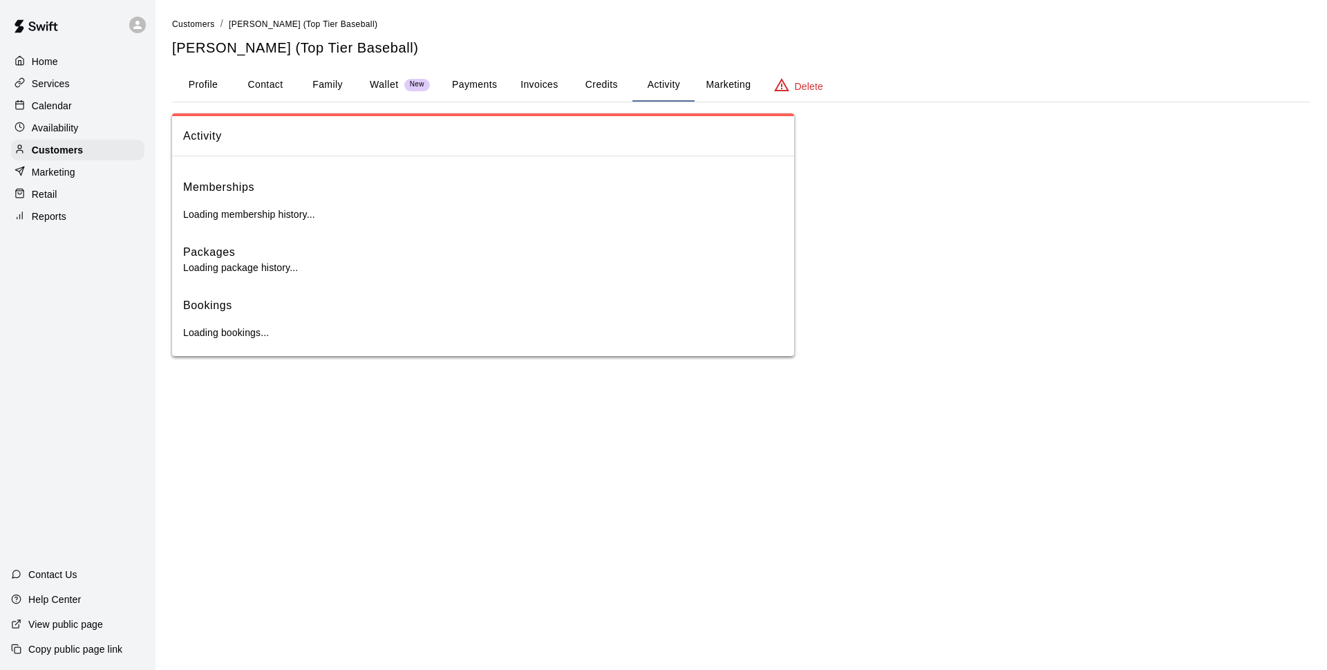
click at [619, 89] on button "Credits" at bounding box center [601, 84] width 62 height 33
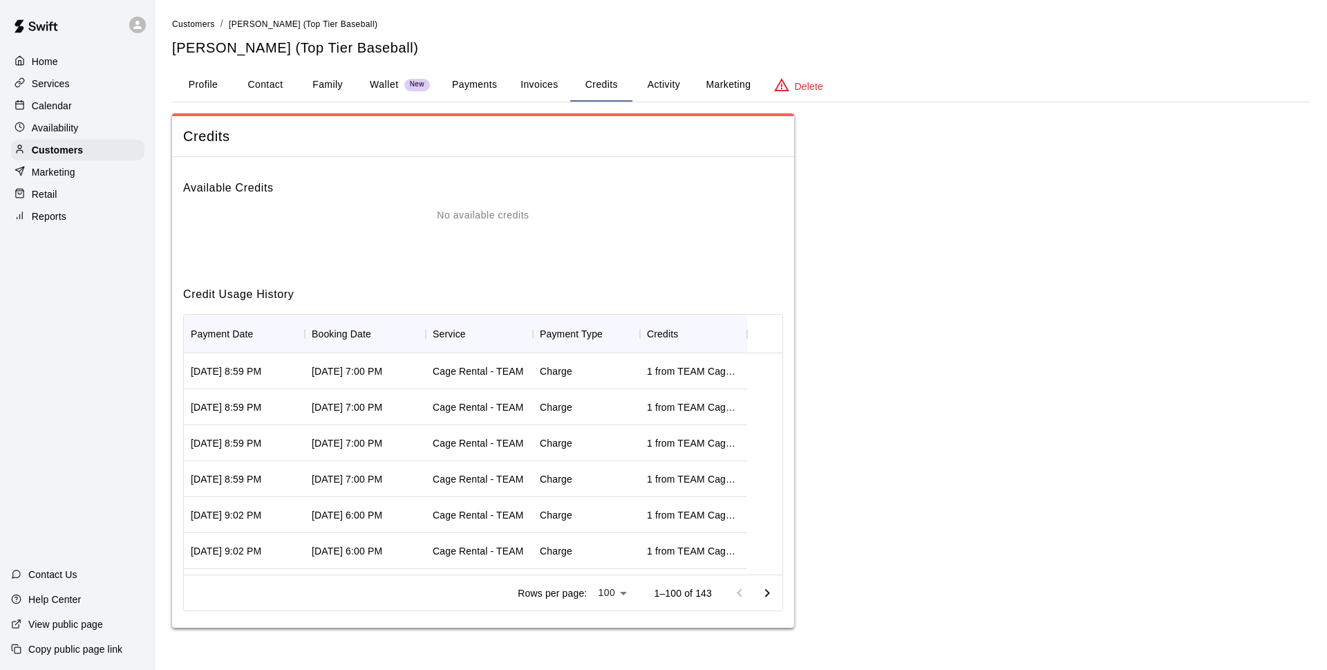
click at [678, 92] on button "Activity" at bounding box center [664, 84] width 62 height 33
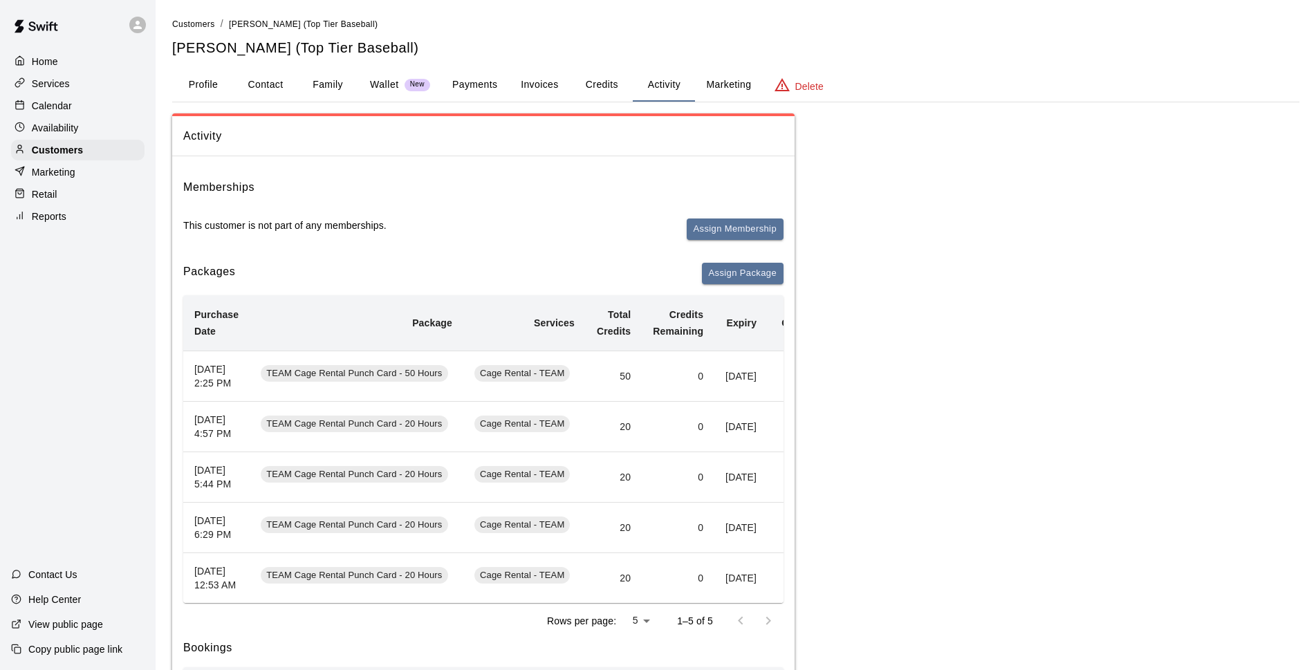
click at [215, 96] on button "Profile" at bounding box center [203, 84] width 62 height 33
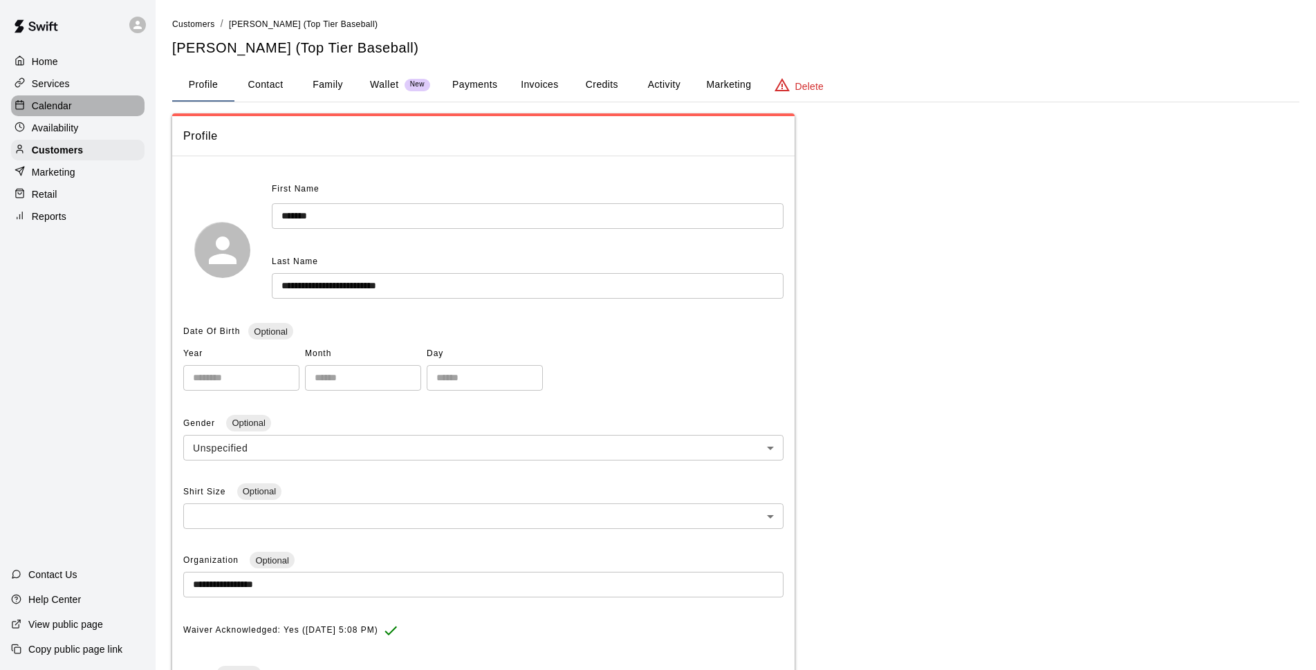
click at [84, 111] on div "Calendar" at bounding box center [77, 105] width 133 height 21
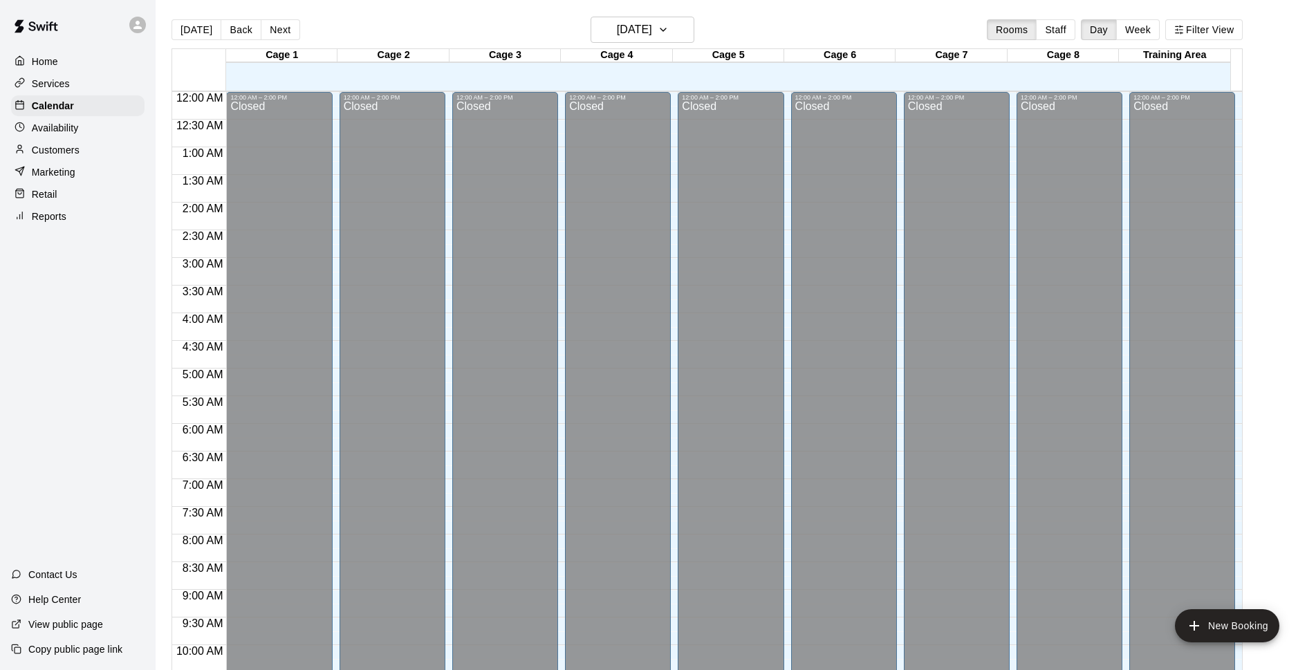
scroll to position [692, 0]
